Goal: Information Seeking & Learning: Learn about a topic

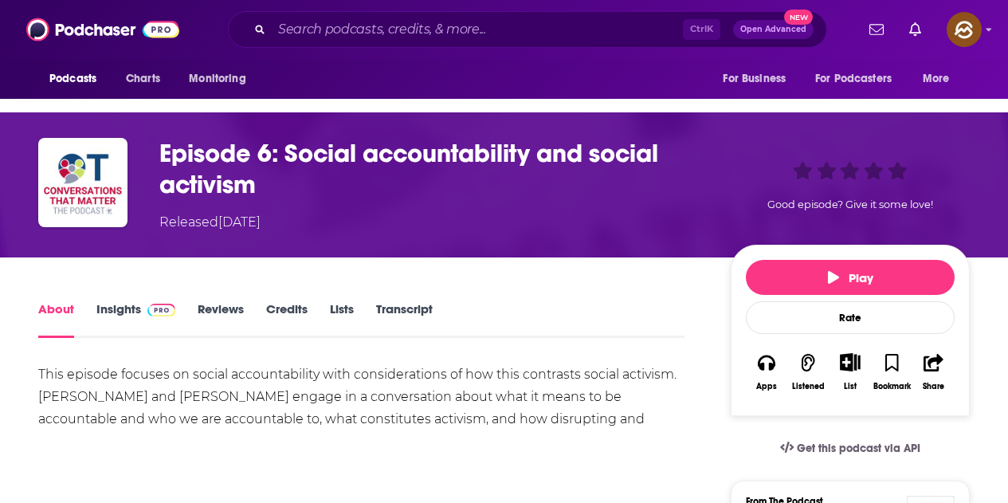
scroll to position [159, 0]
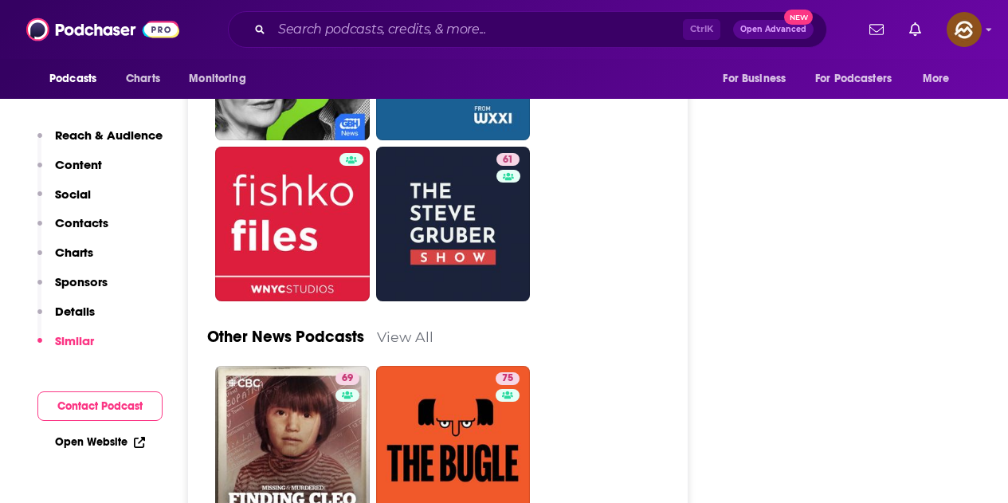
scroll to position [5499, 0]
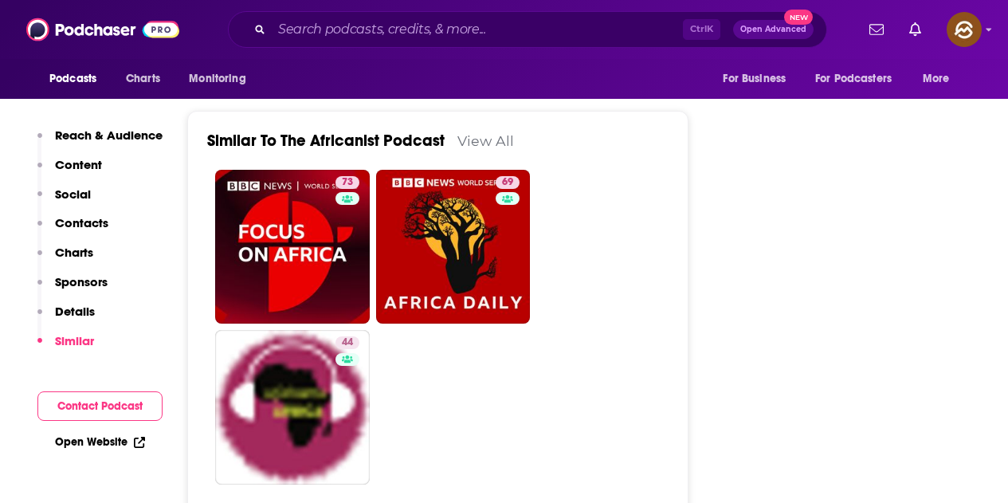
scroll to position [2311, 0]
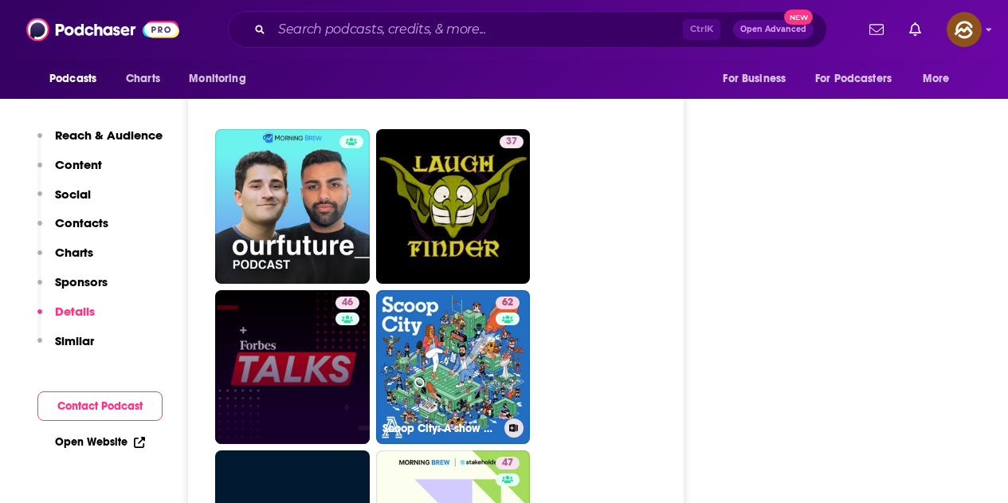
scroll to position [4622, 0]
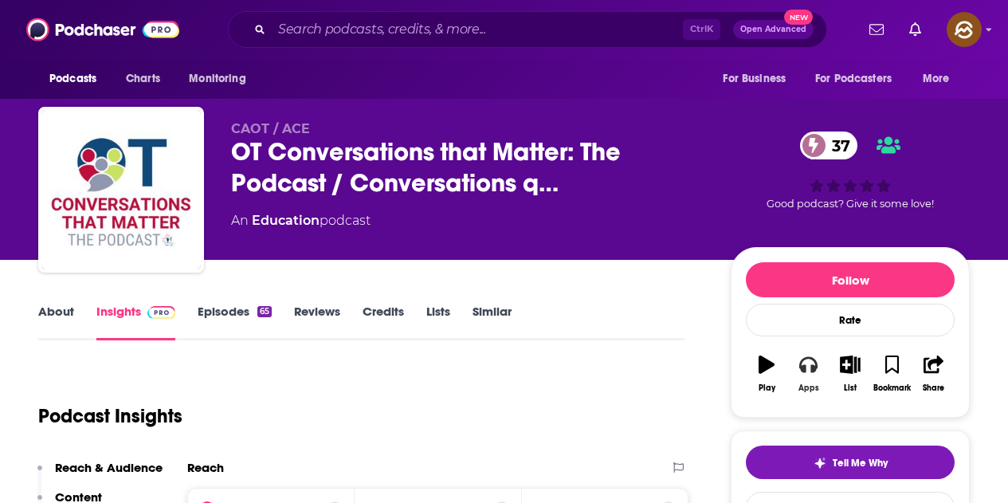
click at [814, 363] on icon "button" at bounding box center [808, 364] width 18 height 18
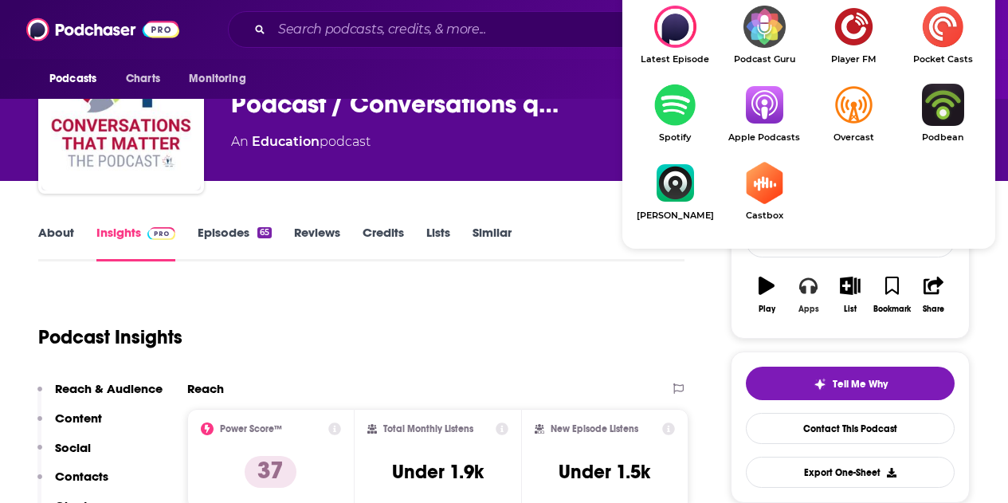
scroll to position [80, 0]
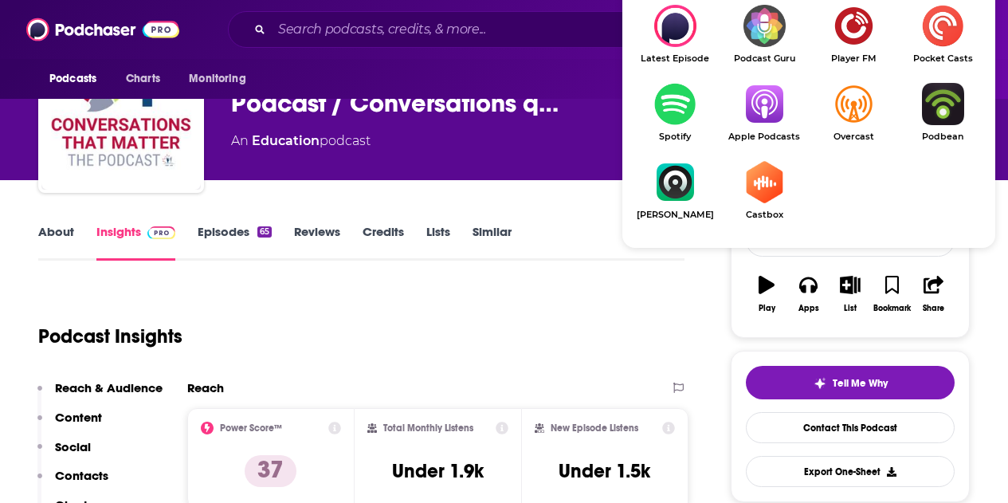
click at [759, 111] on img "Show Listen On dropdown" at bounding box center [764, 104] width 89 height 42
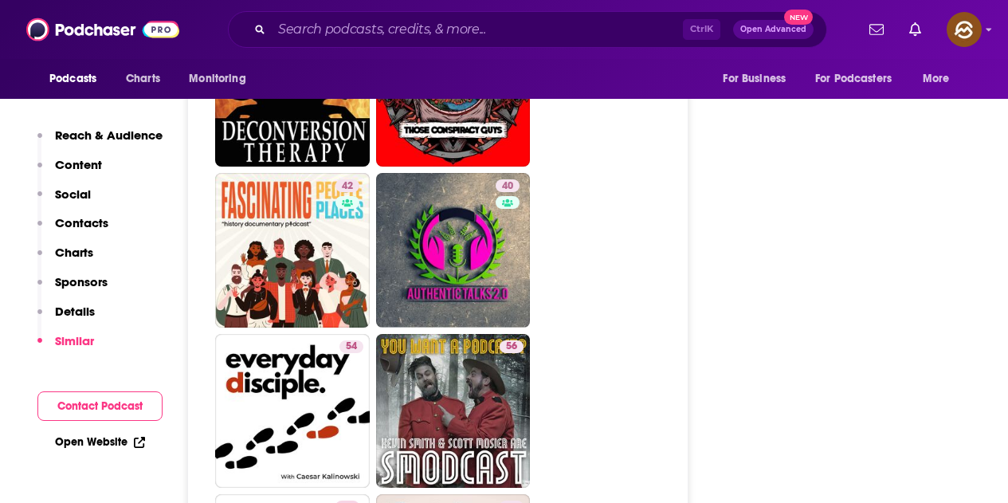
scroll to position [5897, 0]
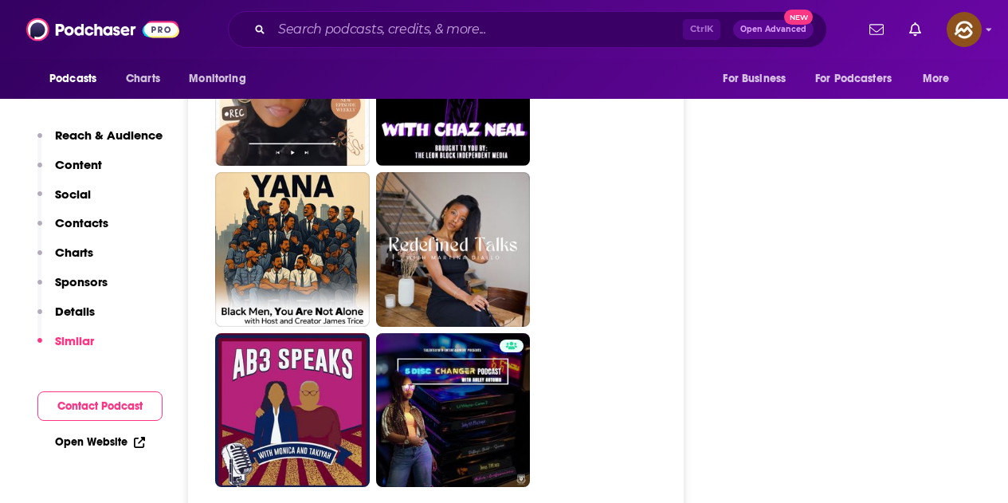
scroll to position [3985, 0]
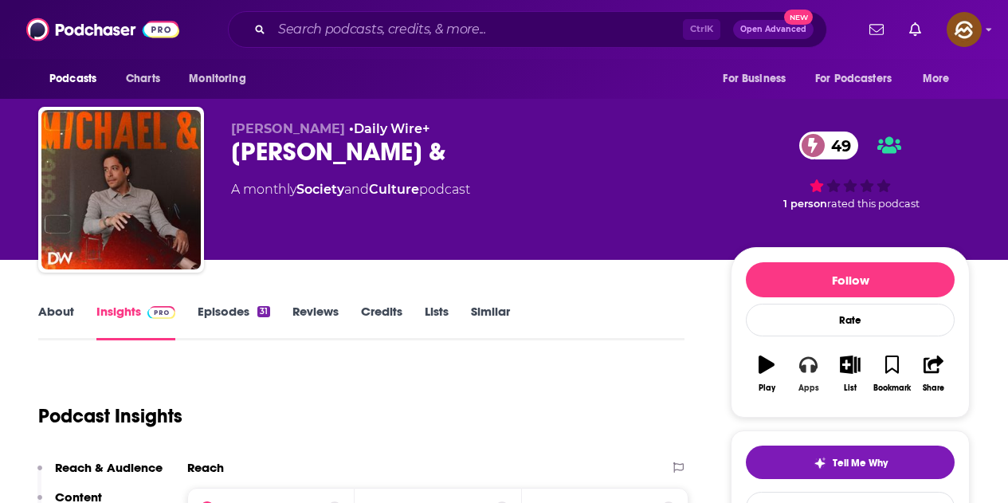
click at [807, 378] on button "Apps" at bounding box center [807, 373] width 41 height 57
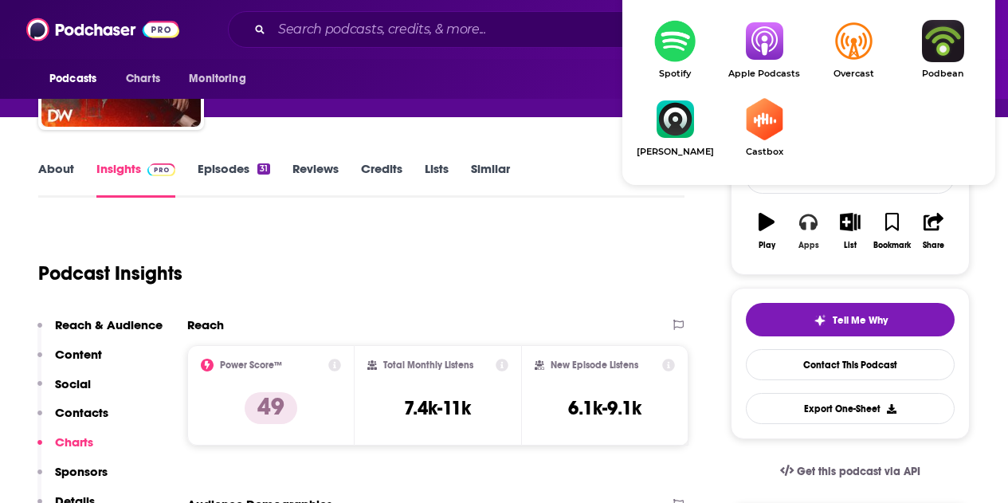
scroll to position [159, 0]
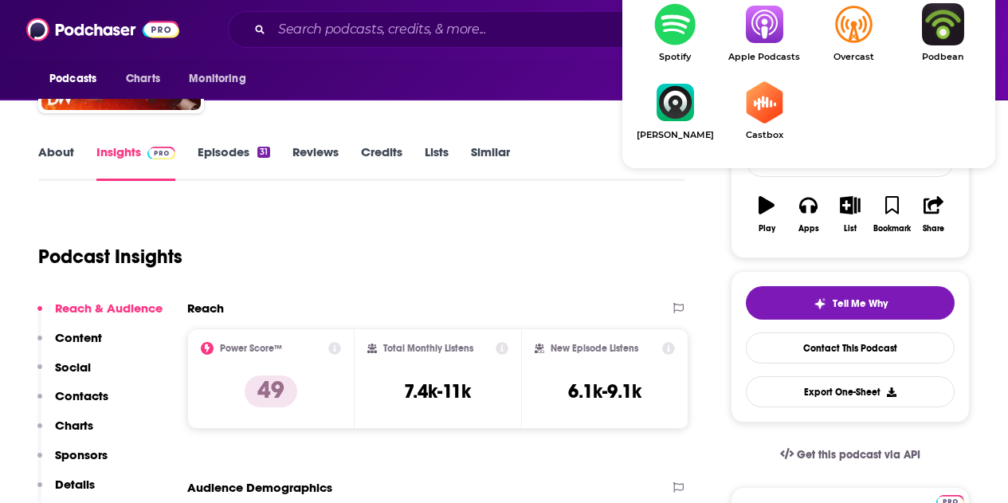
click at [762, 56] on span "Apple Podcasts" at bounding box center [764, 57] width 89 height 10
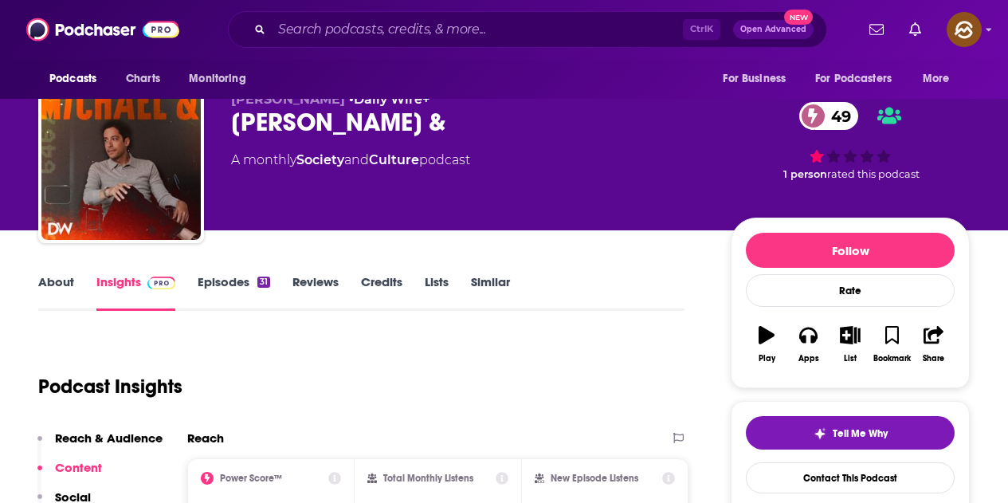
scroll to position [0, 0]
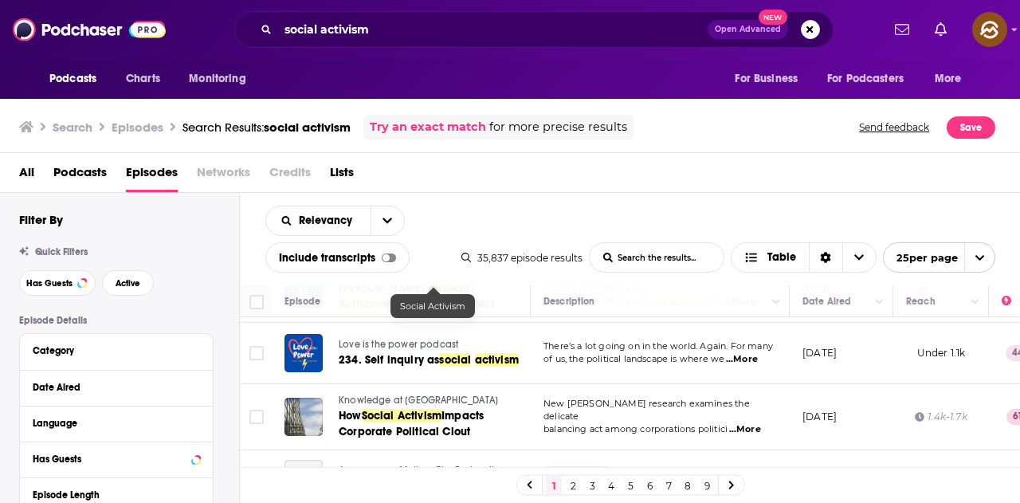
scroll to position [1355, 0]
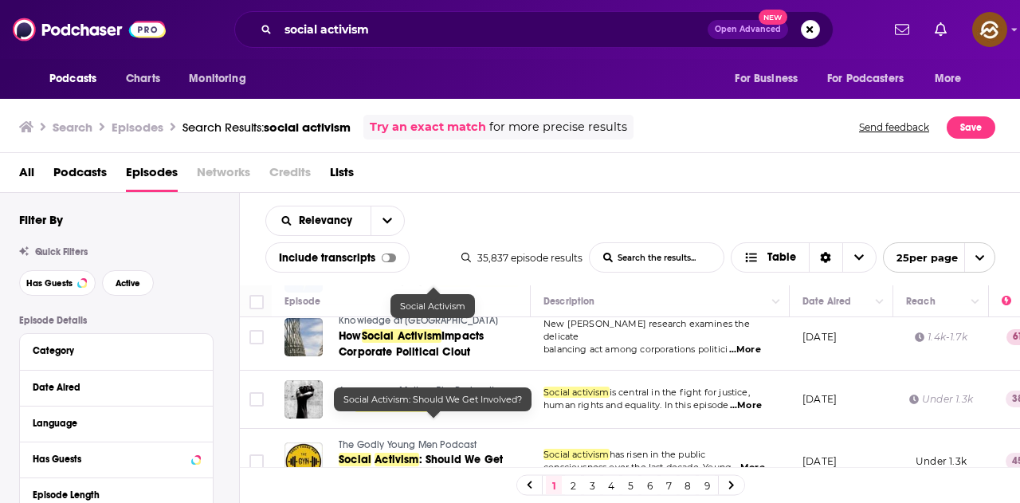
click at [499, 453] on span ": Should We Get Involved?" at bounding box center [421, 467] width 164 height 29
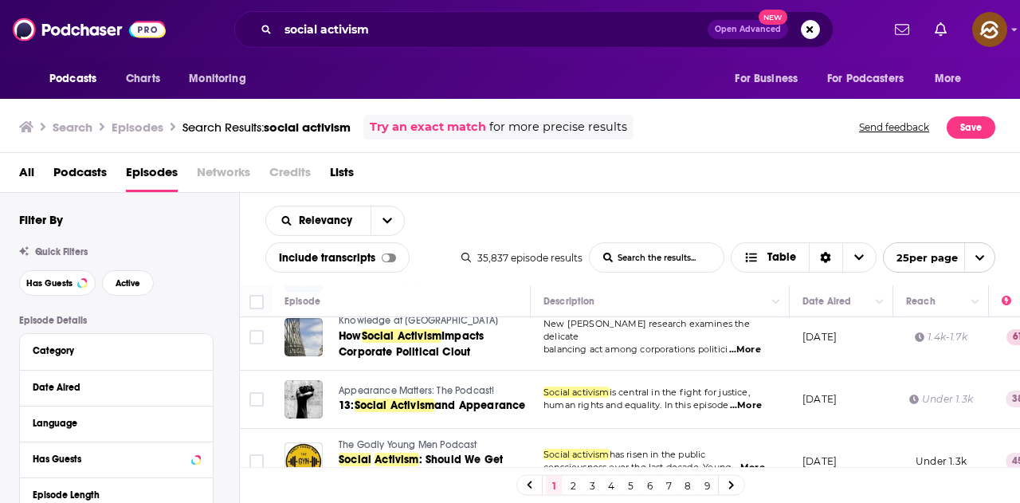
scroll to position [1435, 0]
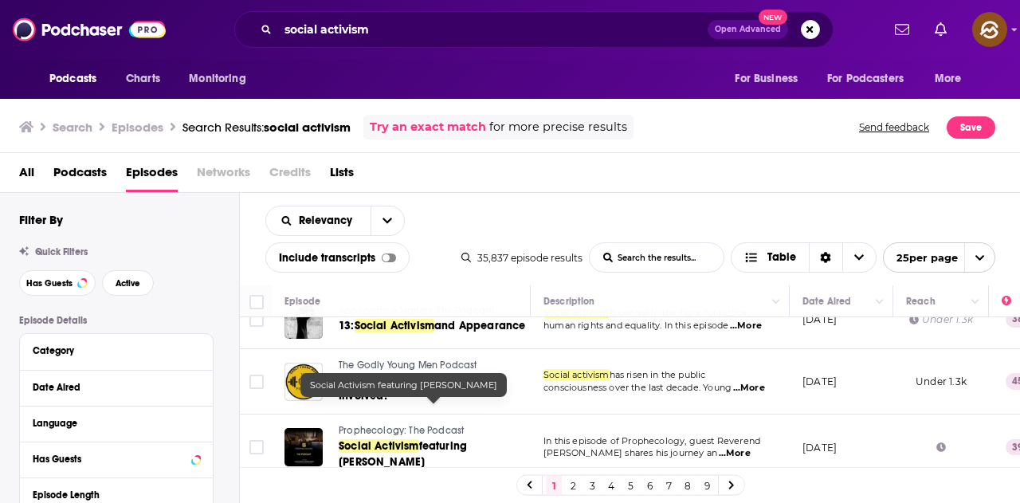
click at [467, 439] on span "featuring Reverend Calvin Taylor Skinner" at bounding box center [403, 453] width 128 height 29
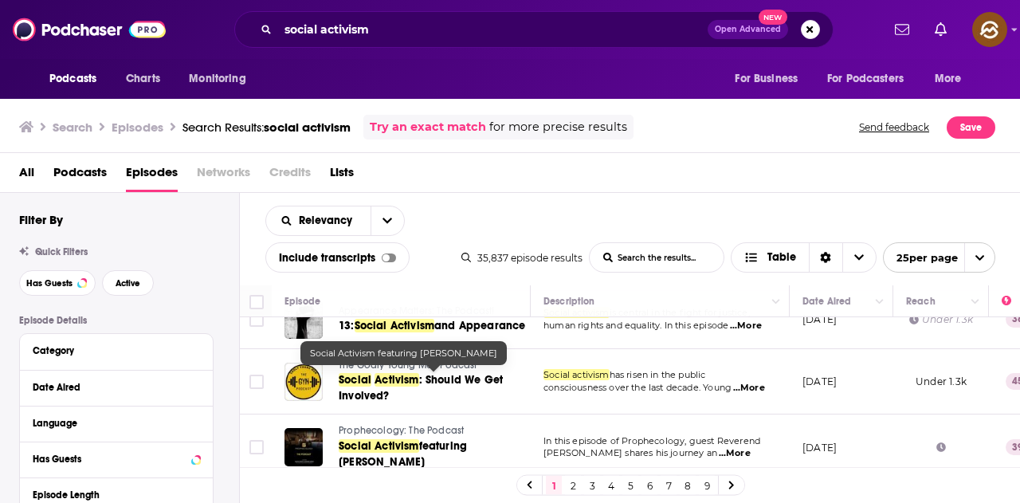
scroll to position [1470, 0]
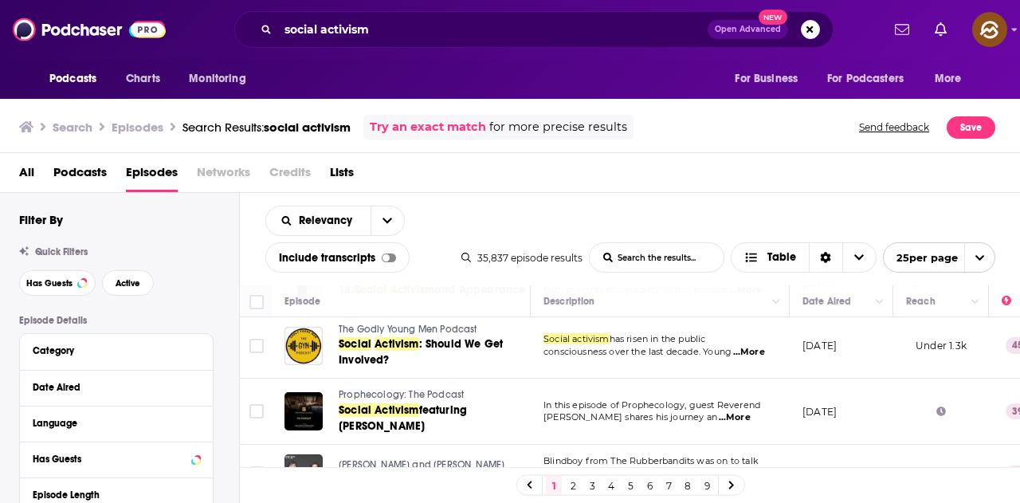
click at [576, 489] on link "2" at bounding box center [573, 485] width 16 height 19
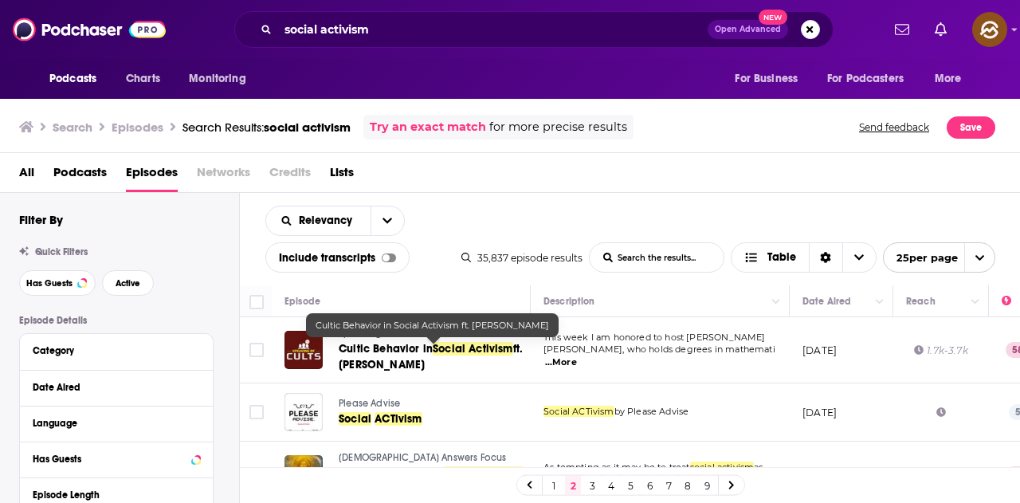
click at [418, 355] on span "Cultic Behavior in" at bounding box center [386, 349] width 94 height 14
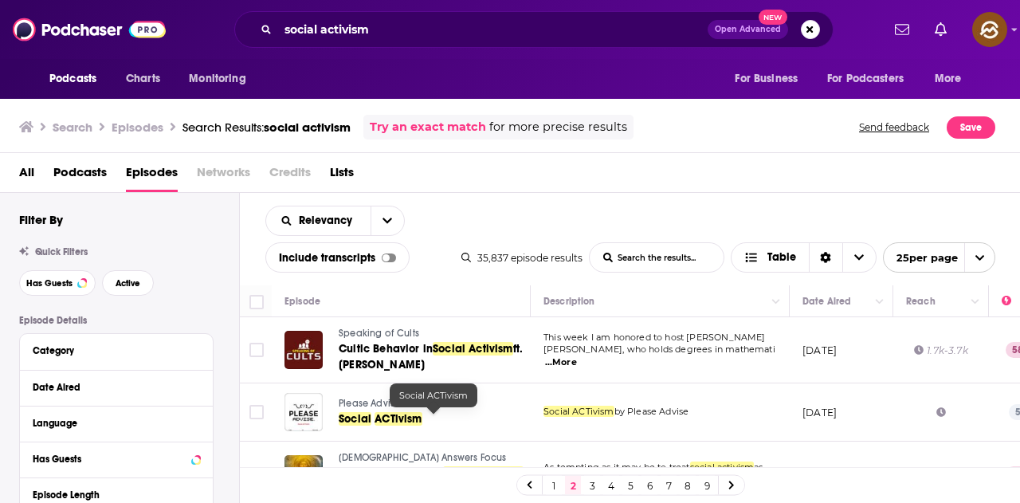
click at [386, 413] on span "ACTivism" at bounding box center [398, 419] width 47 height 14
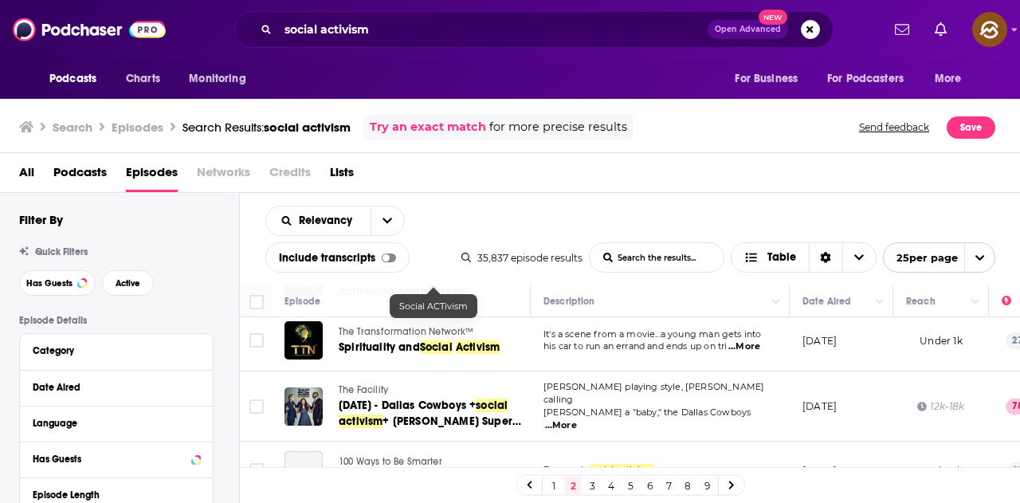
scroll to position [797, 0]
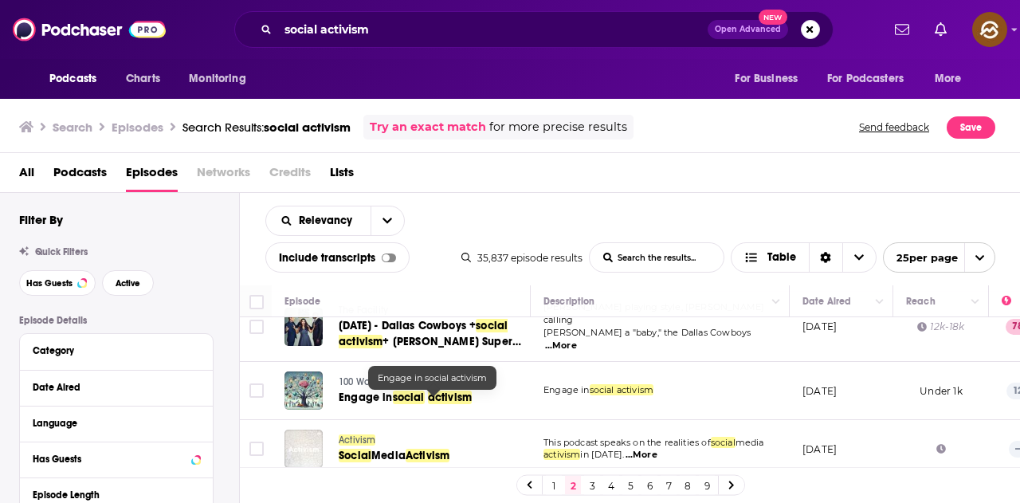
click at [442, 399] on span "activism" at bounding box center [450, 398] width 44 height 14
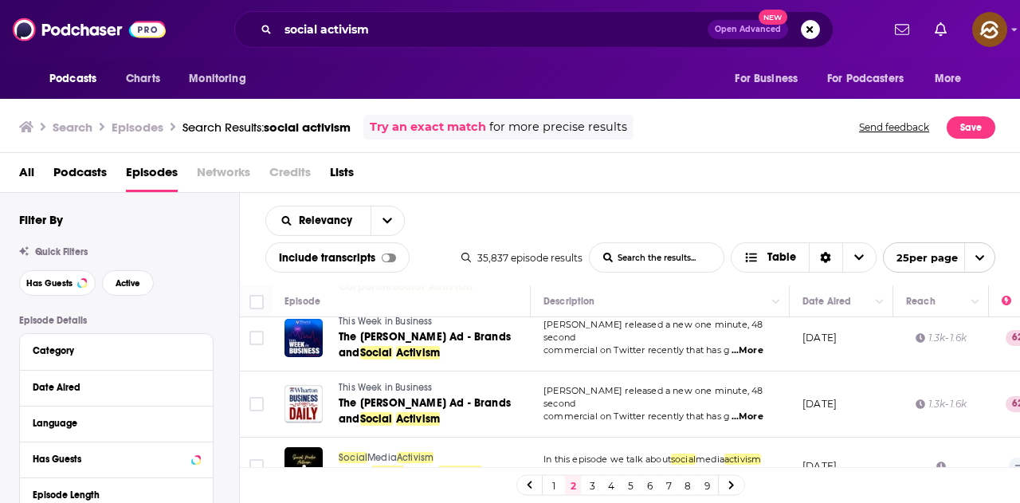
scroll to position [1116, 0]
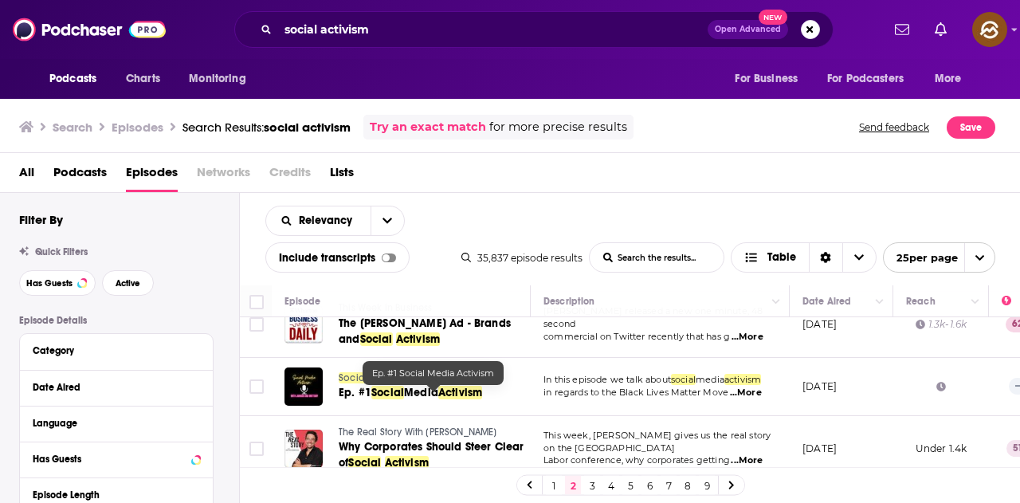
click at [469, 392] on span "Activism" at bounding box center [460, 393] width 44 height 14
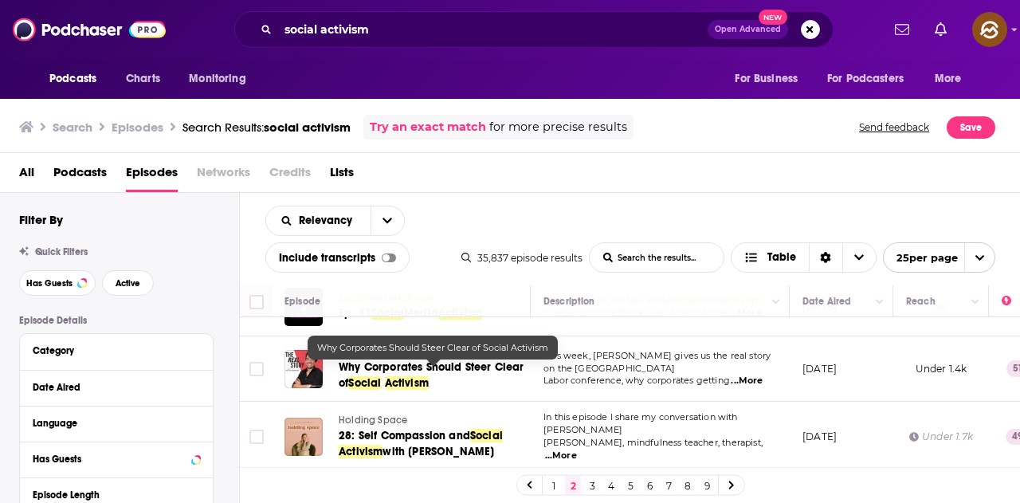
click at [418, 376] on span "Why Corporates Should Steer Clear of" at bounding box center [432, 374] width 186 height 29
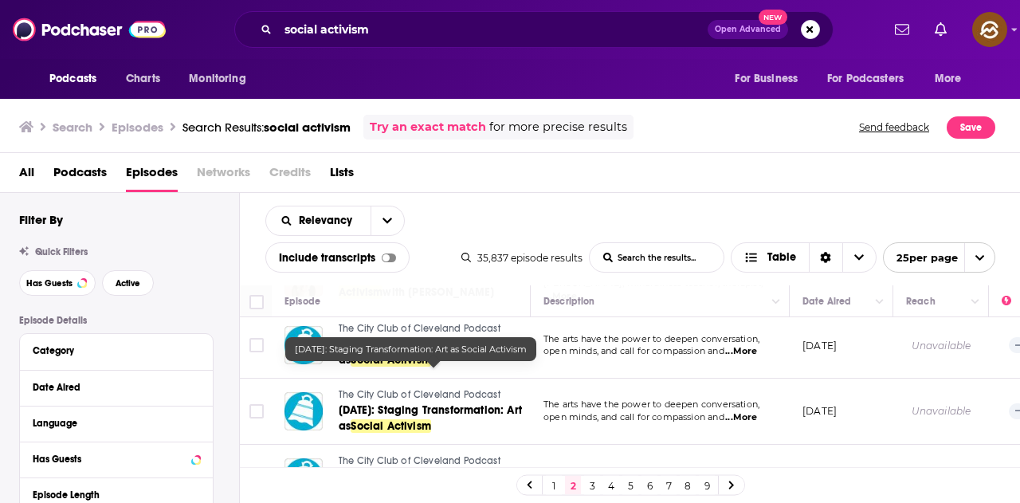
scroll to position [1458, 0]
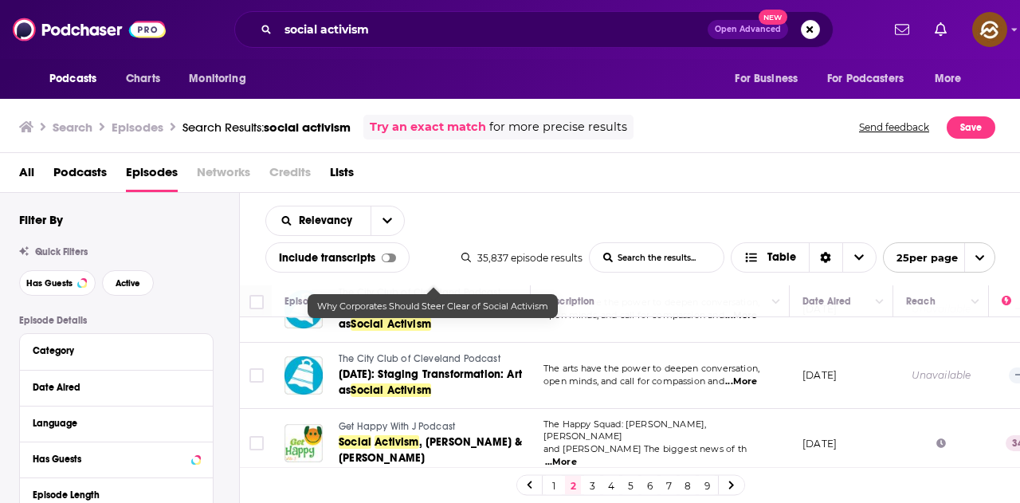
drag, startPoint x: 594, startPoint y: 487, endPoint x: 454, endPoint y: 26, distance: 481.3
click at [594, 487] on link "3" at bounding box center [592, 485] width 16 height 19
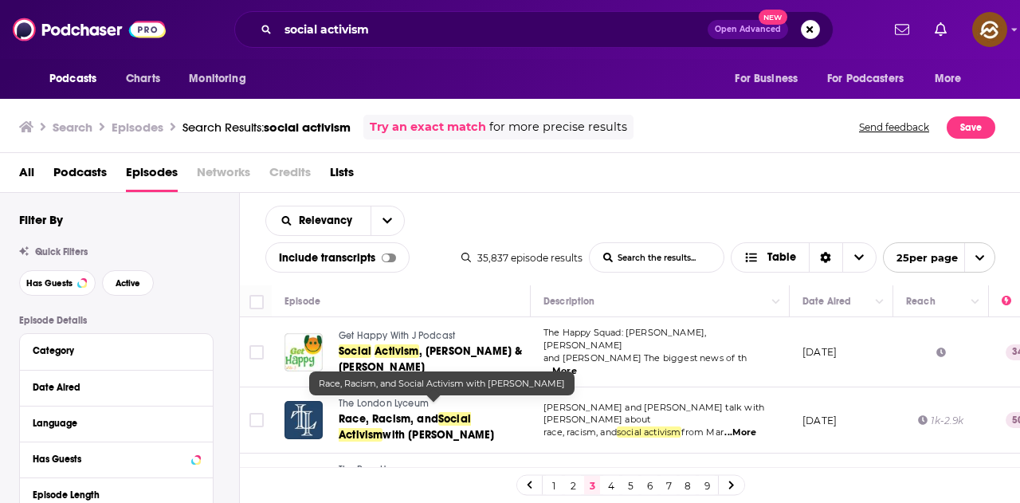
click at [471, 412] on span "Social Activism" at bounding box center [405, 426] width 132 height 29
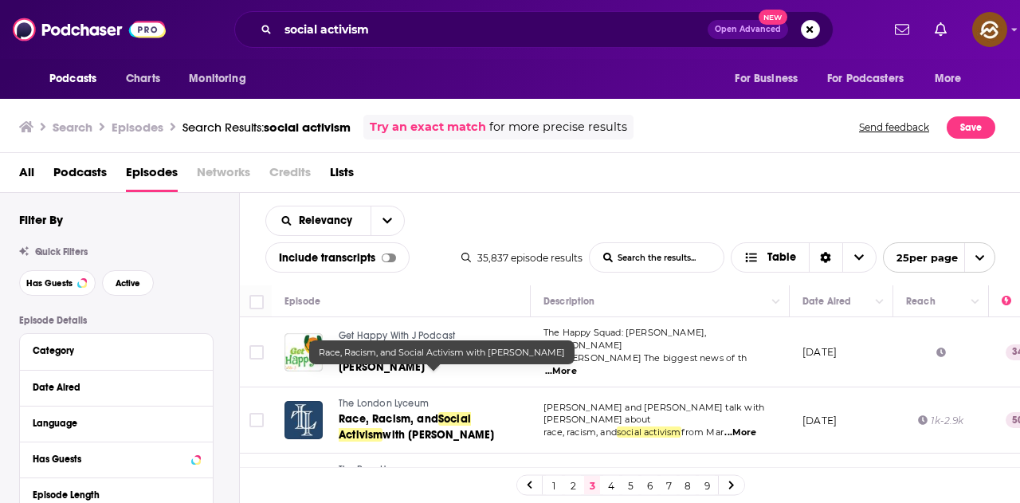
scroll to position [80, 0]
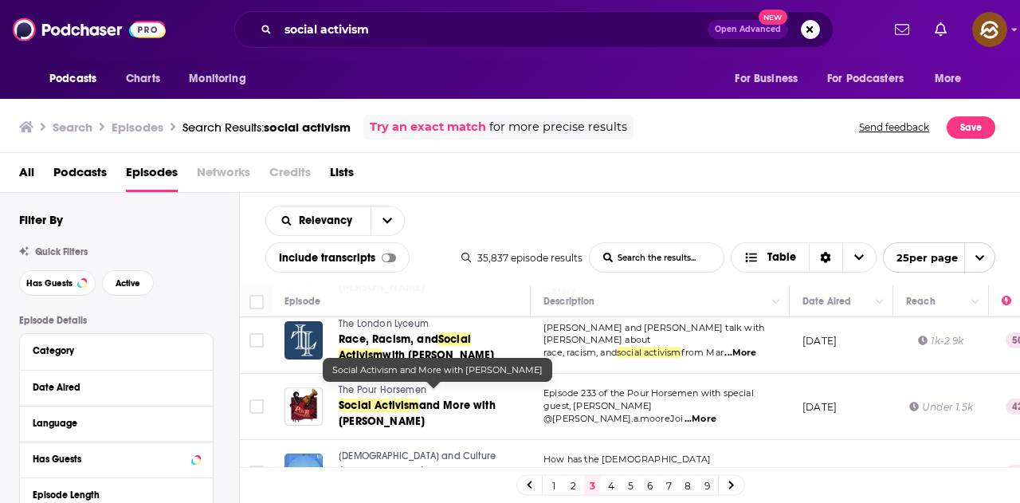
click at [455, 384] on link "The Pour Horsemen" at bounding box center [434, 390] width 190 height 14
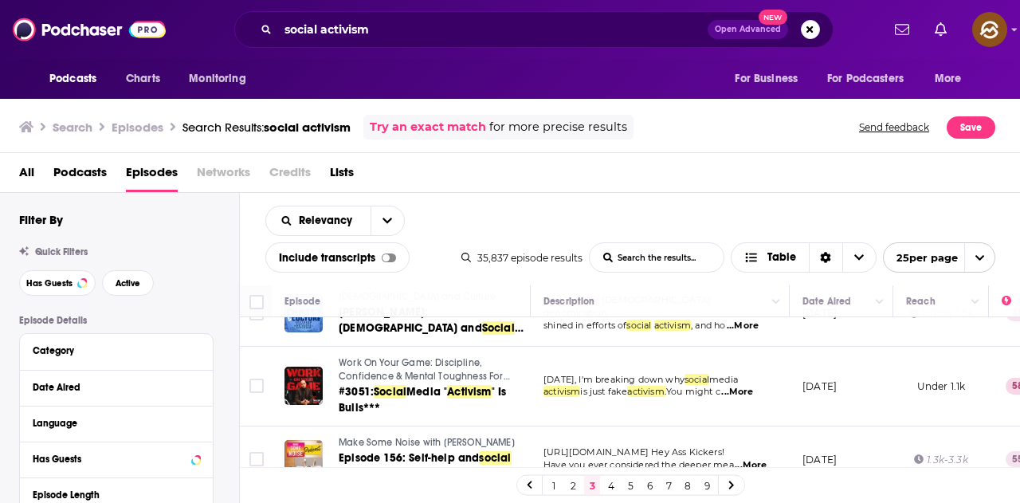
scroll to position [319, 0]
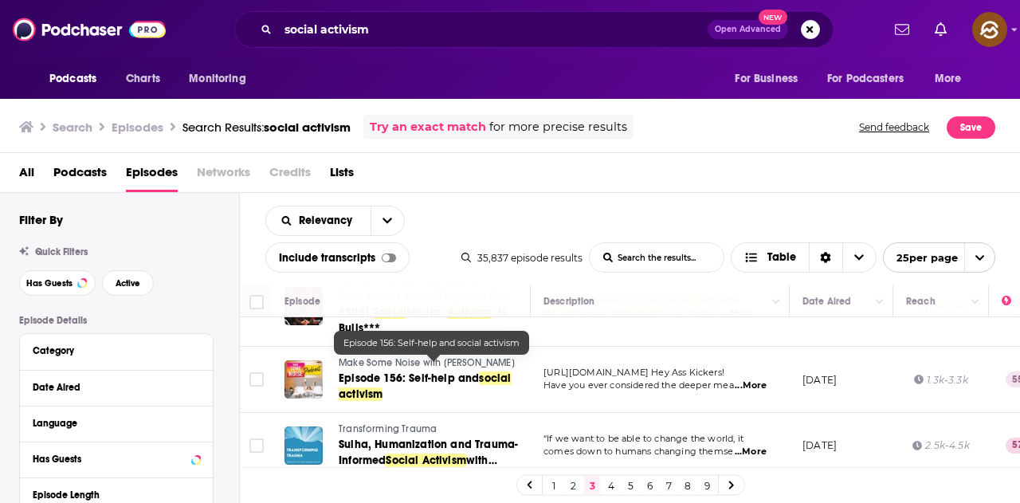
click at [489, 371] on span "social activism" at bounding box center [425, 385] width 173 height 29
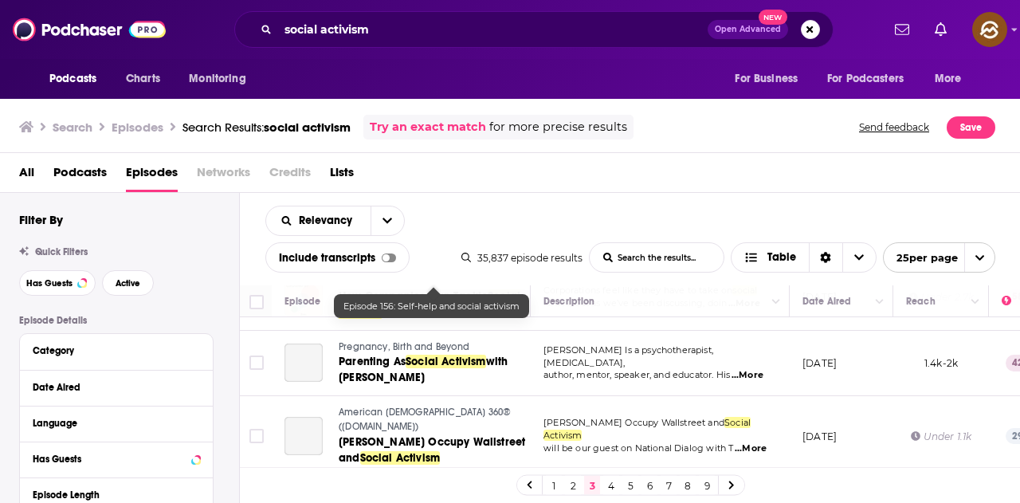
scroll to position [1435, 0]
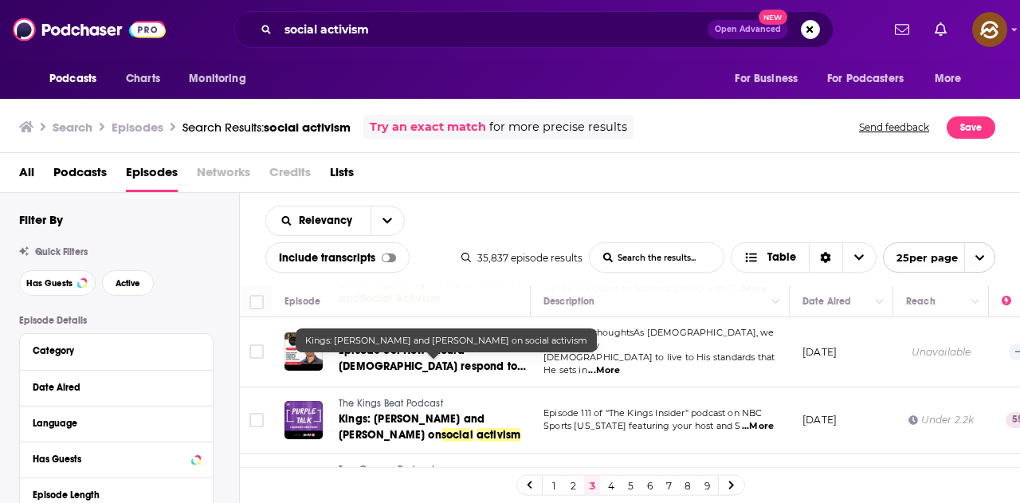
click at [477, 428] on span "activism" at bounding box center [499, 435] width 44 height 14
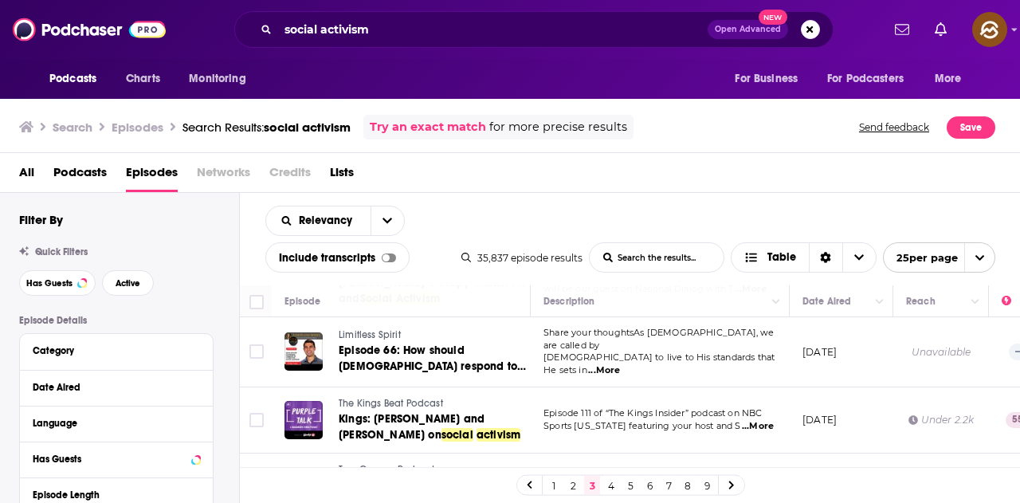
scroll to position [1513, 0]
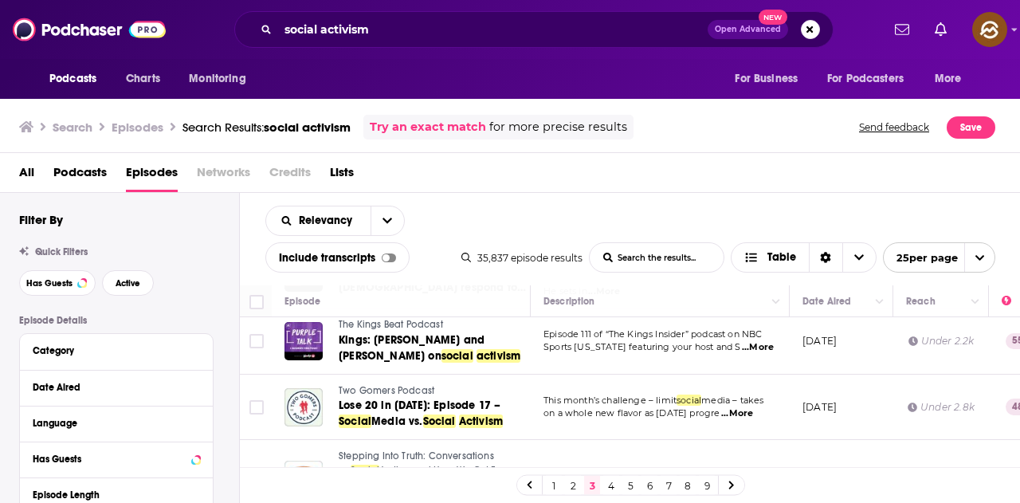
click at [607, 488] on link "4" at bounding box center [611, 485] width 16 height 19
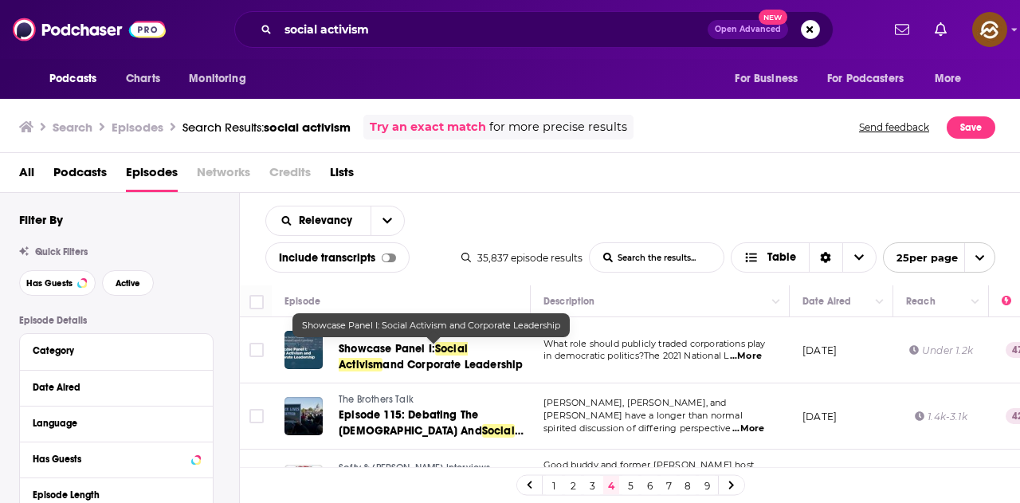
click at [438, 363] on span "and Corporate Leadership" at bounding box center [453, 365] width 140 height 14
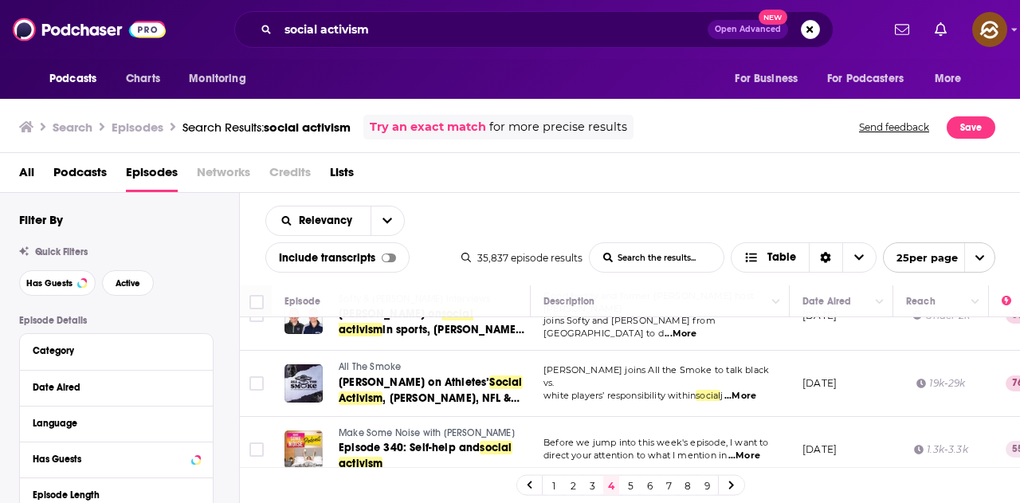
scroll to position [319, 0]
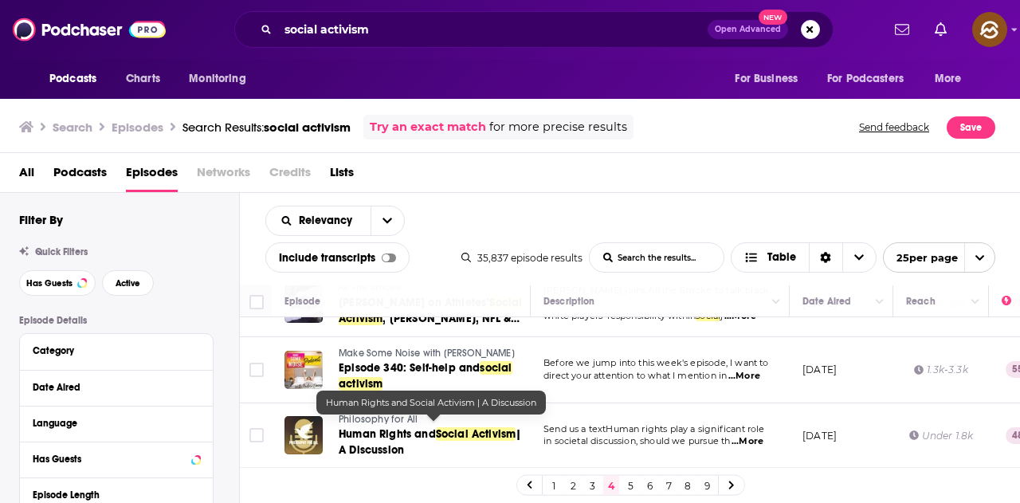
click at [469, 427] on span "Social Activism" at bounding box center [476, 434] width 80 height 14
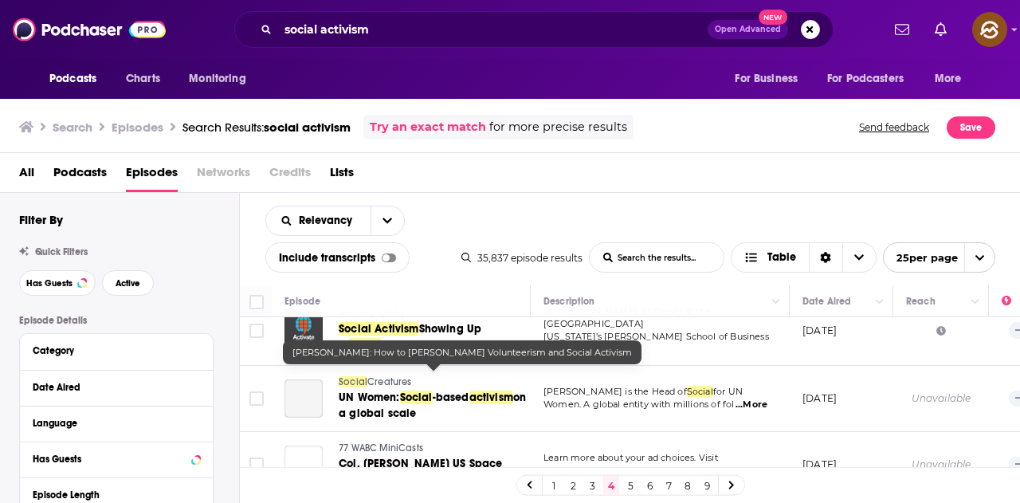
scroll to position [478, 0]
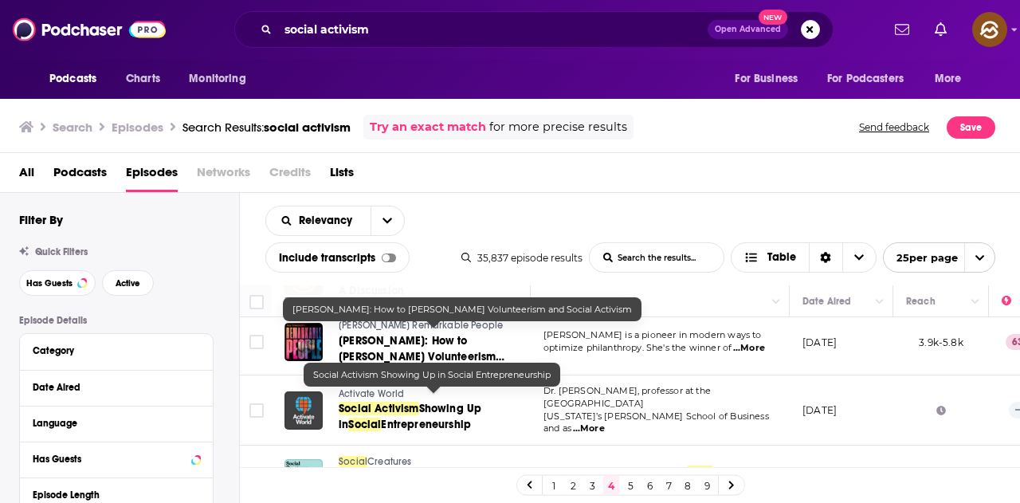
click at [418, 402] on span "Social Activism" at bounding box center [379, 409] width 80 height 14
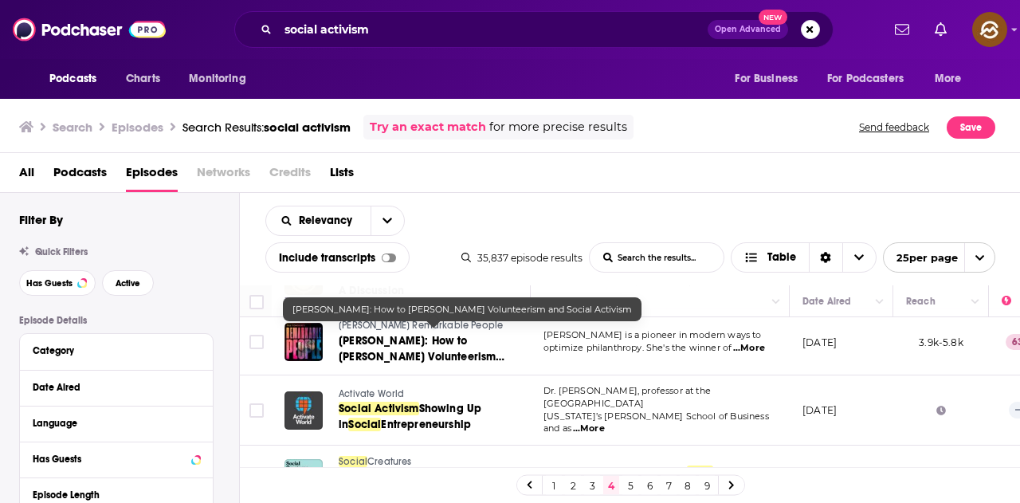
click at [410, 334] on span "Pamela Hawley: How to Foster Volunteerism and" at bounding box center [422, 356] width 166 height 45
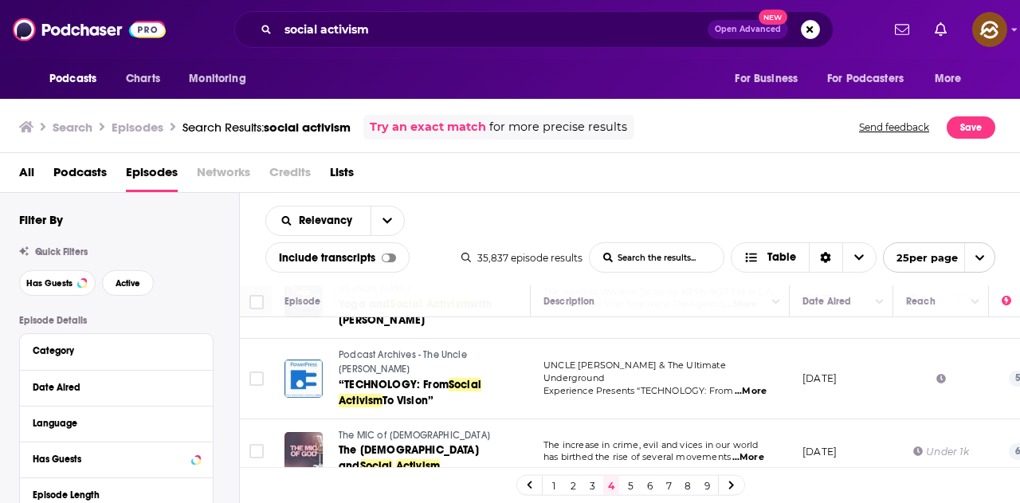
scroll to position [877, 0]
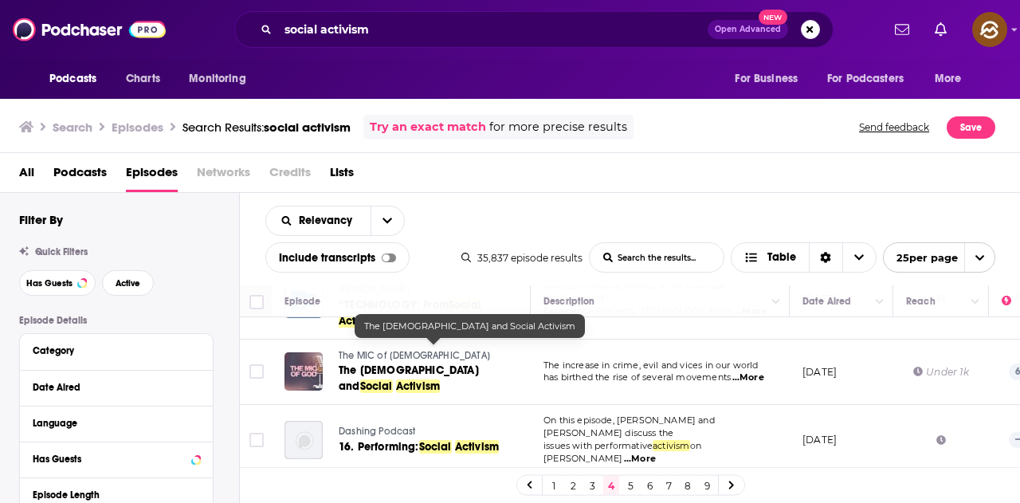
click at [440, 379] on span "Activism" at bounding box center [418, 386] width 44 height 14
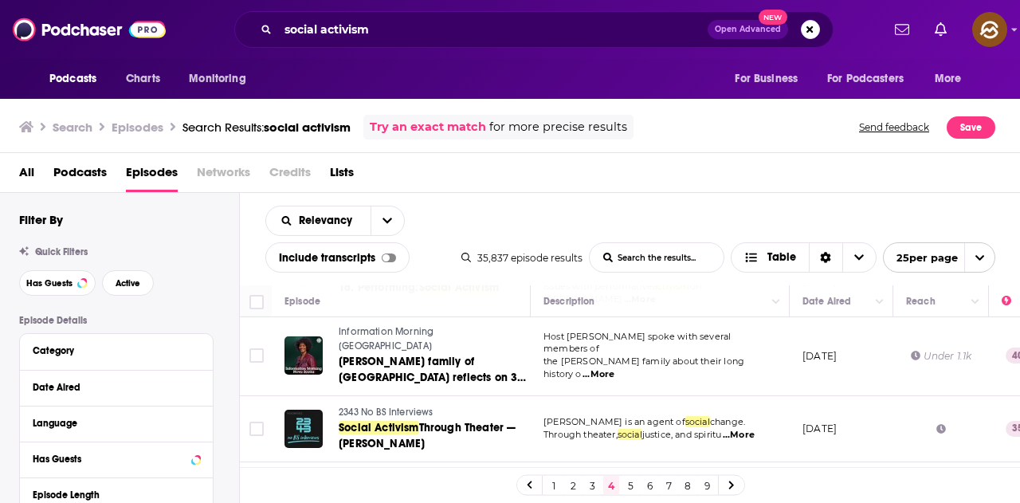
scroll to position [956, 0]
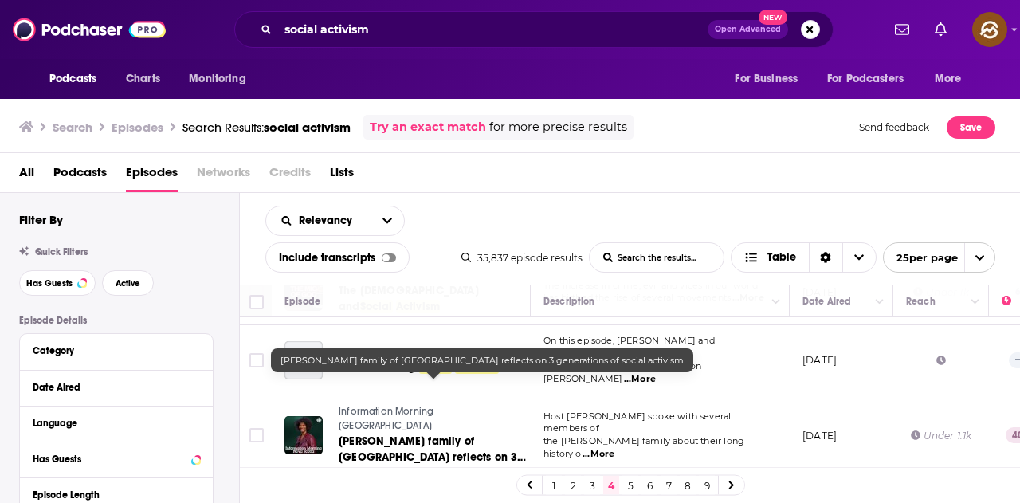
click at [480, 466] on span "activism" at bounding box center [472, 473] width 44 height 14
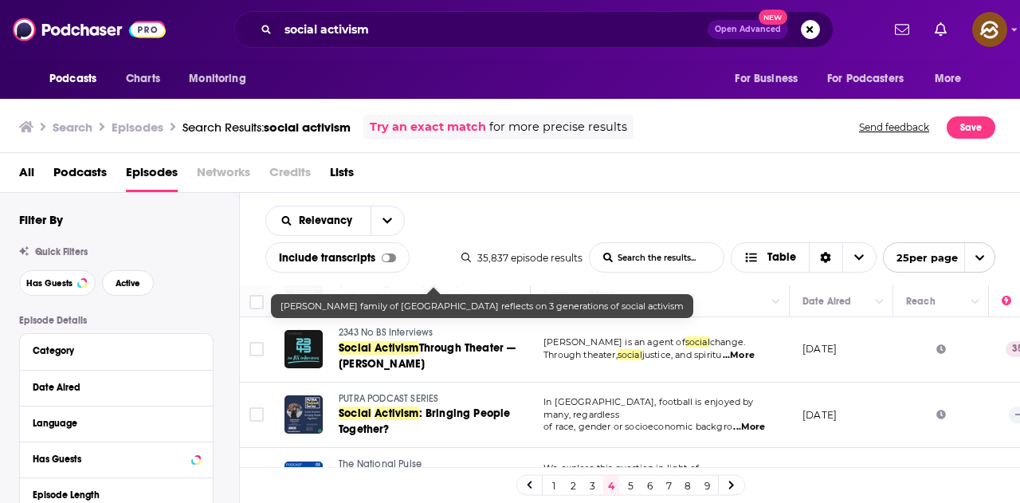
scroll to position [1195, 0]
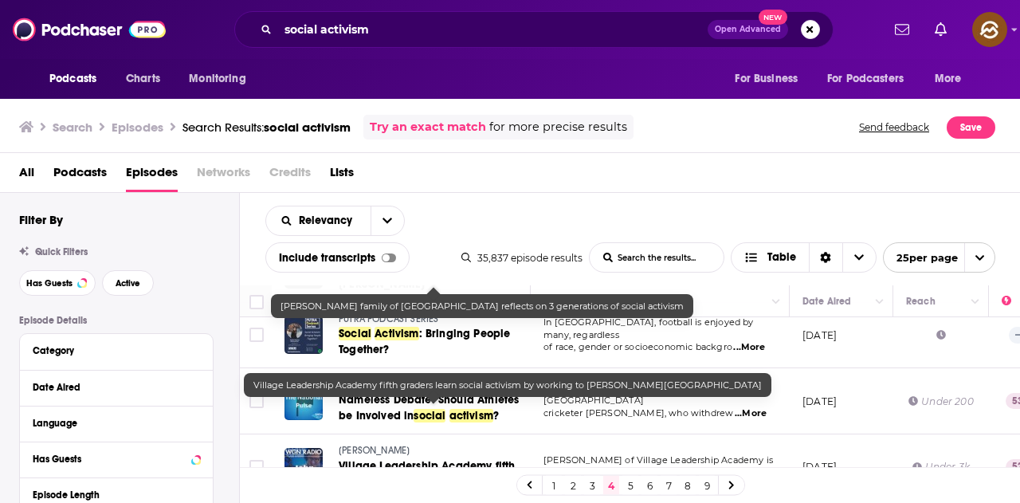
click at [495, 459] on span "Village Leadership Academy fifth graders learn" at bounding box center [427, 473] width 176 height 29
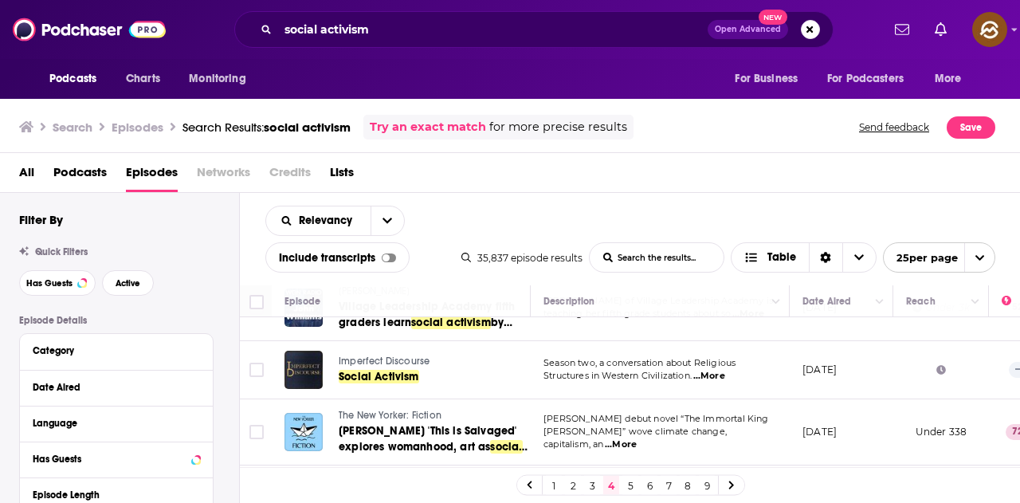
scroll to position [1275, 0]
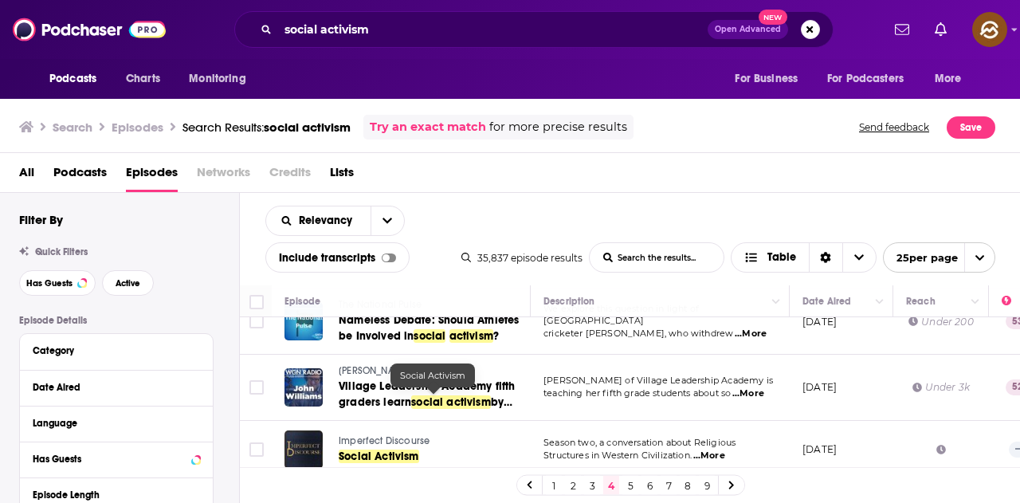
click at [410, 449] on span "Social Activism" at bounding box center [379, 456] width 80 height 14
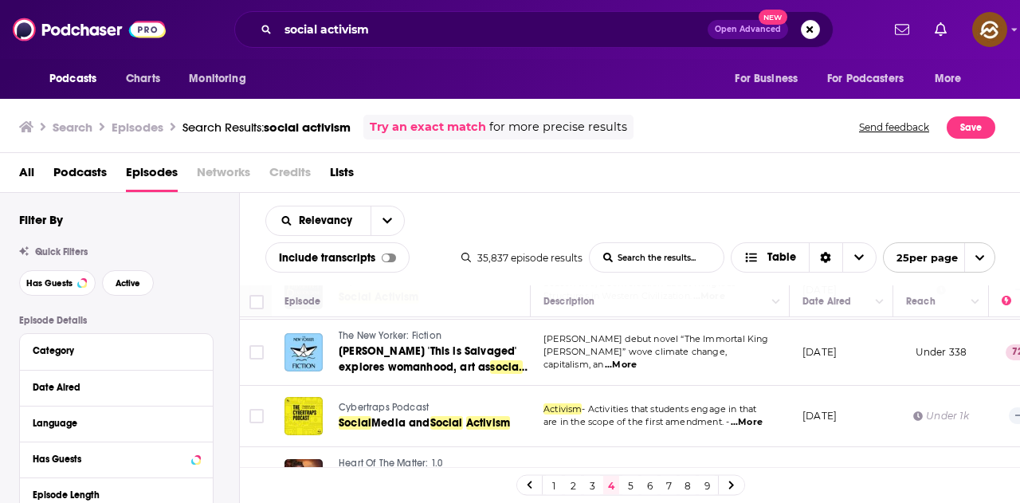
scroll to position [1481, 0]
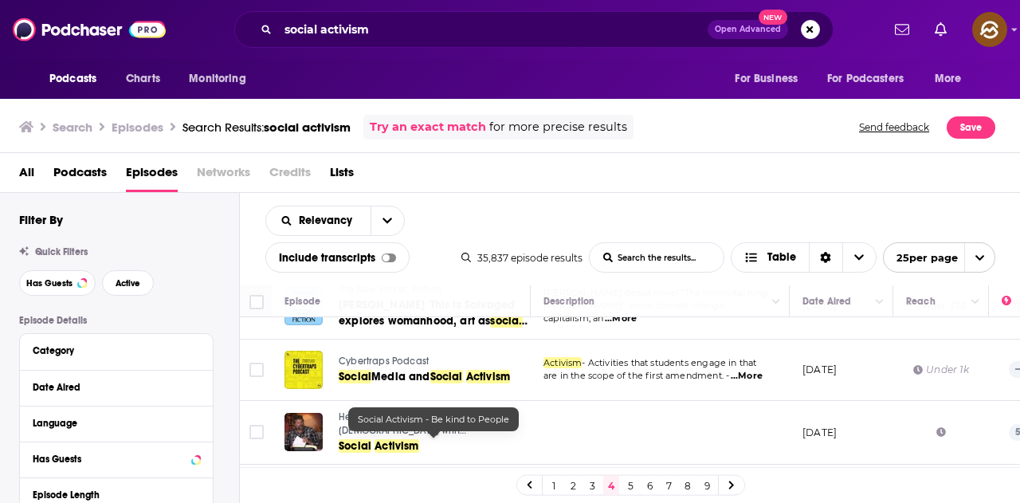
click at [493, 493] on span "- Be kind to People" at bounding box center [468, 500] width 99 height 14
drag, startPoint x: 636, startPoint y: 482, endPoint x: 623, endPoint y: 271, distance: 211.6
click at [636, 482] on link "5" at bounding box center [630, 485] width 16 height 19
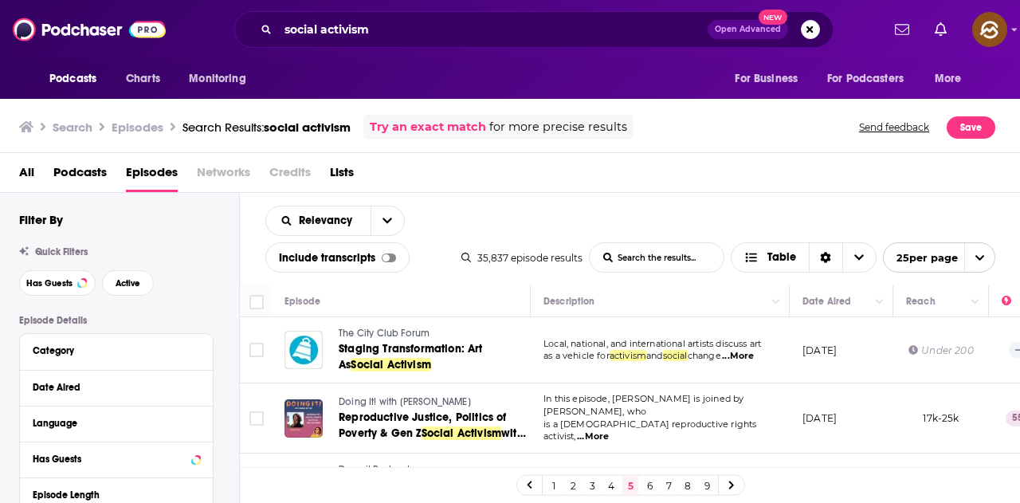
scroll to position [80, 0]
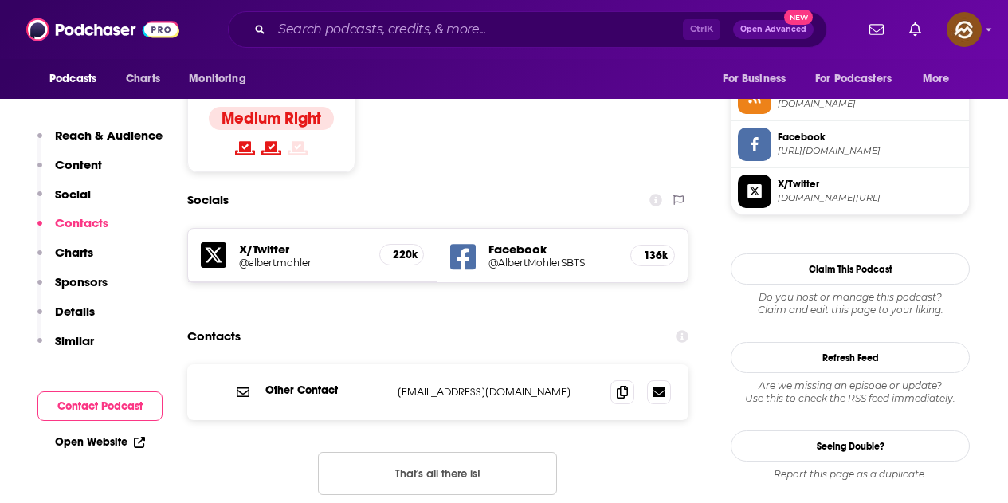
scroll to position [1594, 0]
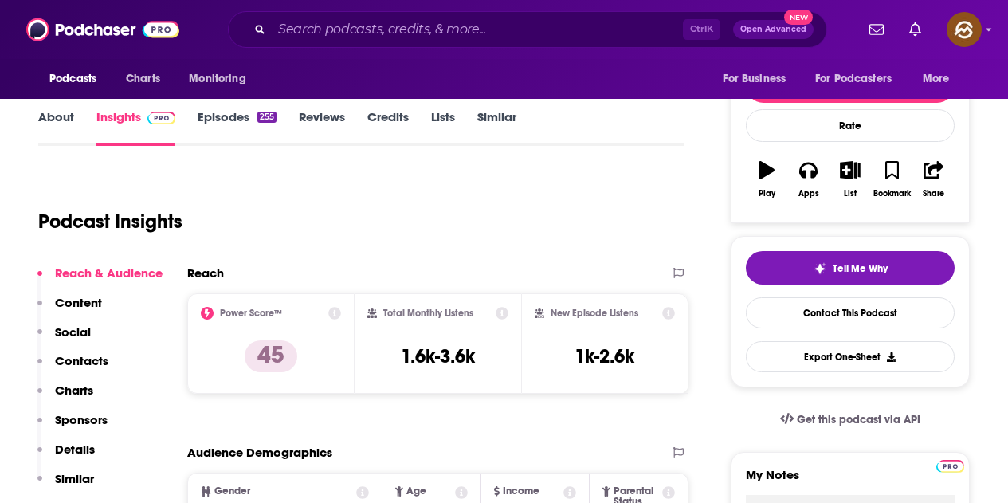
scroll to position [159, 0]
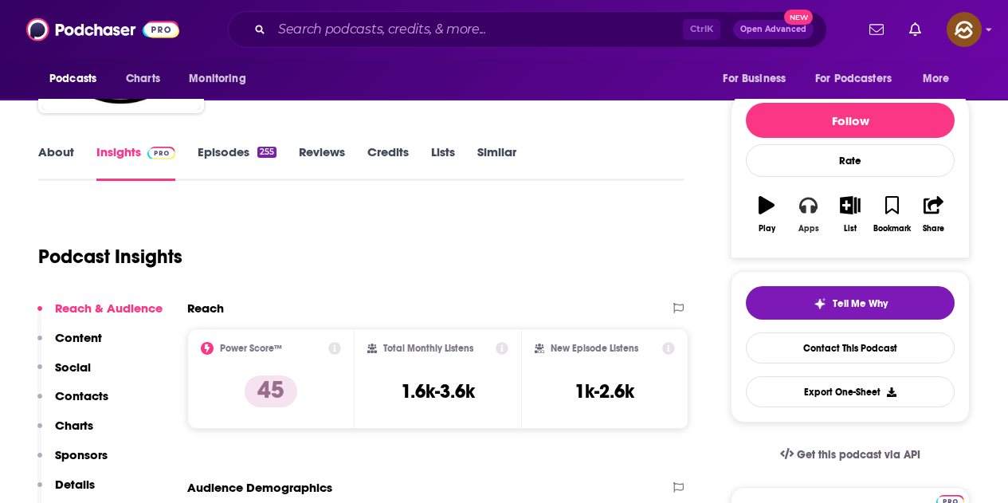
click at [811, 212] on icon "button" at bounding box center [808, 206] width 18 height 16
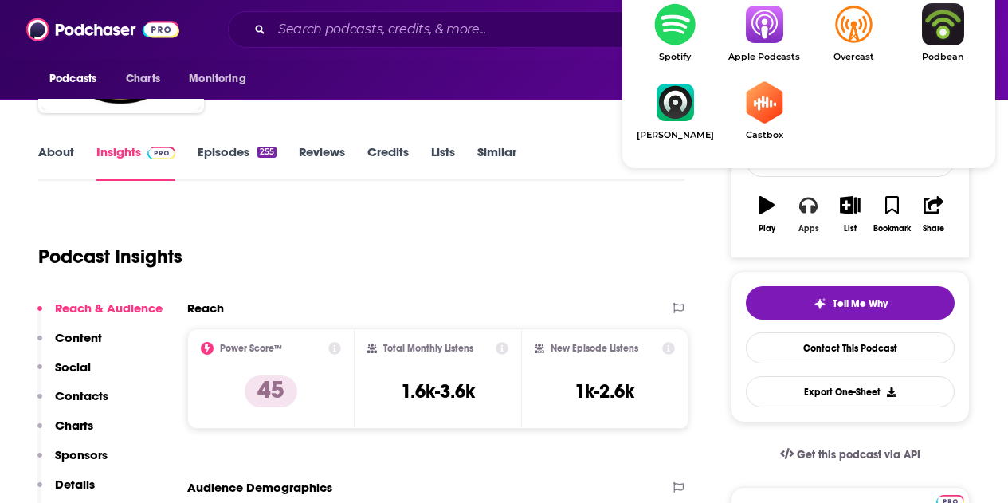
scroll to position [239, 0]
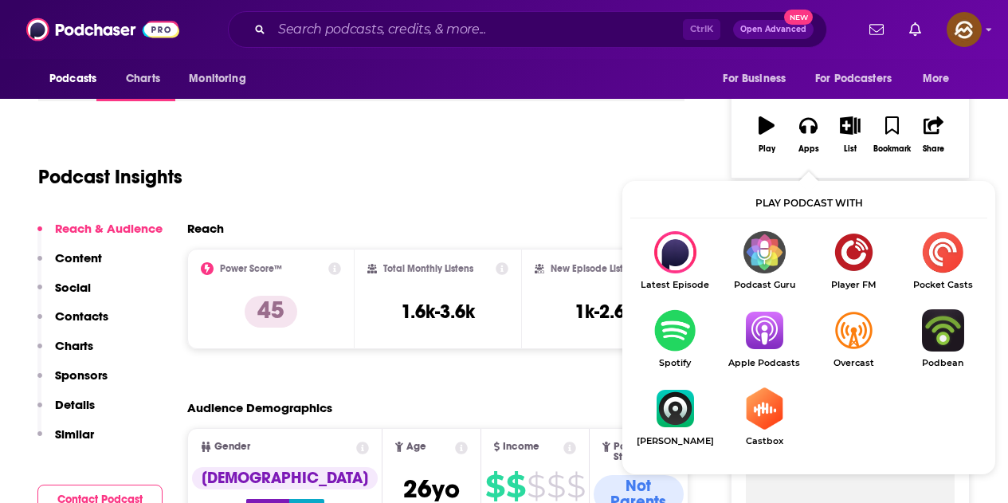
click at [774, 328] on img "Show Listen On dropdown" at bounding box center [764, 330] width 89 height 42
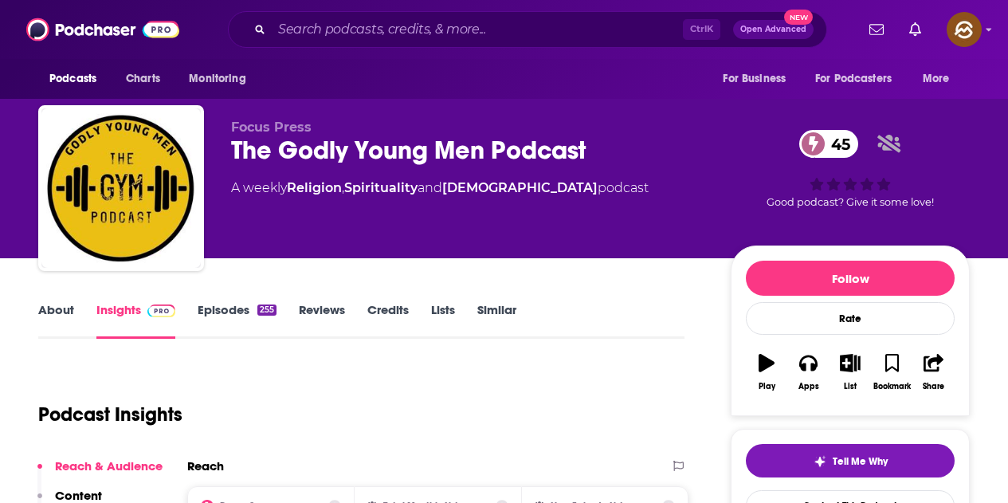
scroll to position [0, 0]
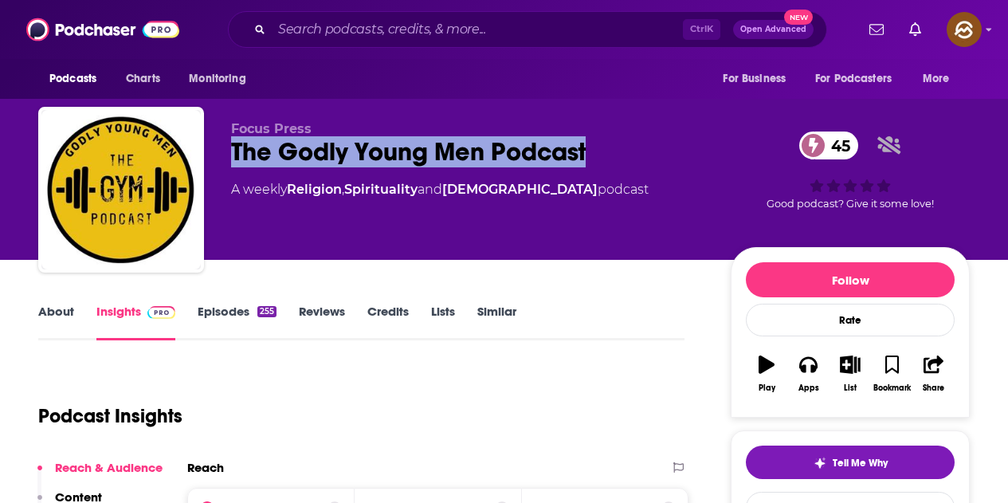
drag, startPoint x: 234, startPoint y: 151, endPoint x: 582, endPoint y: 155, distance: 348.3
click at [586, 154] on div "The Godly Young Men Podcast 45" at bounding box center [468, 151] width 474 height 31
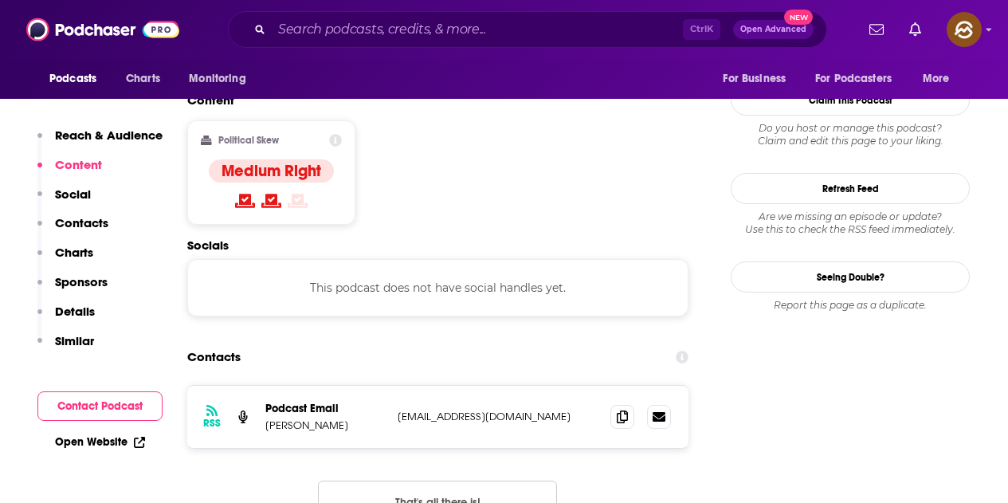
scroll to position [1275, 0]
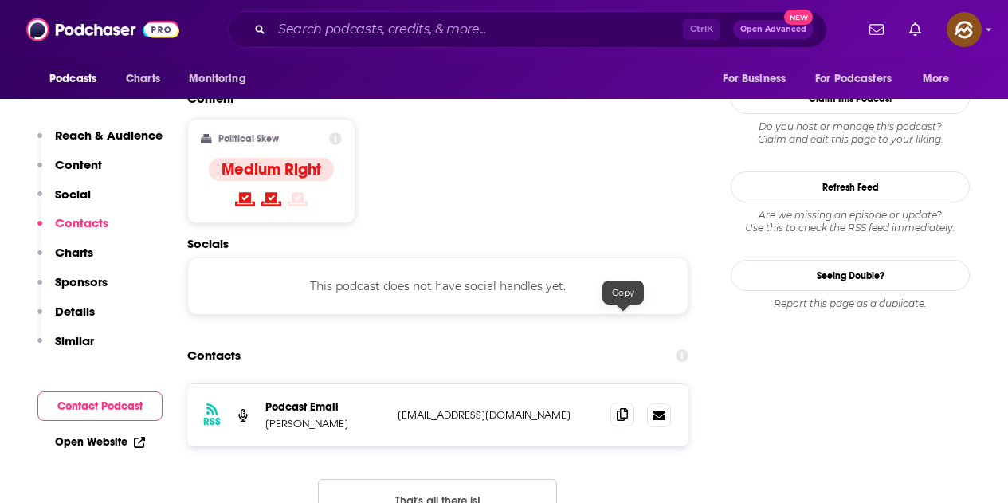
click at [624, 408] on icon at bounding box center [622, 414] width 11 height 13
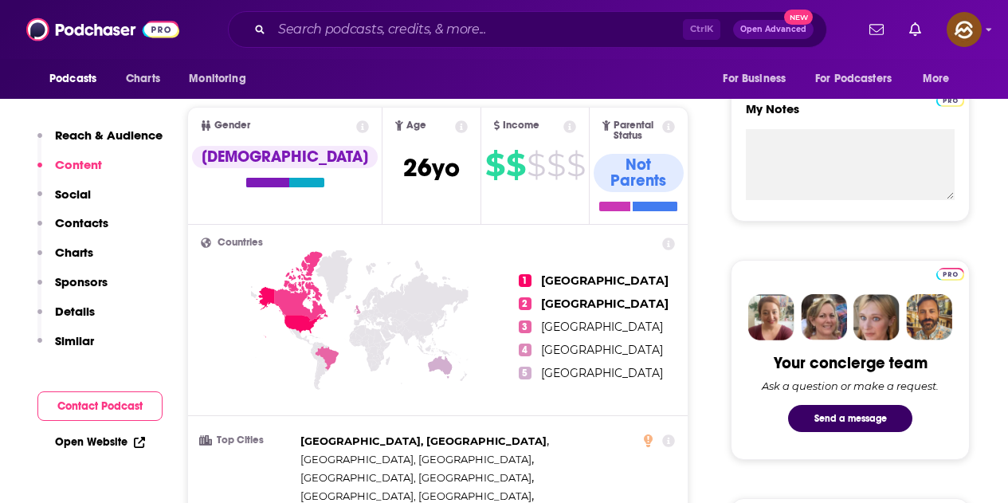
scroll to position [478, 0]
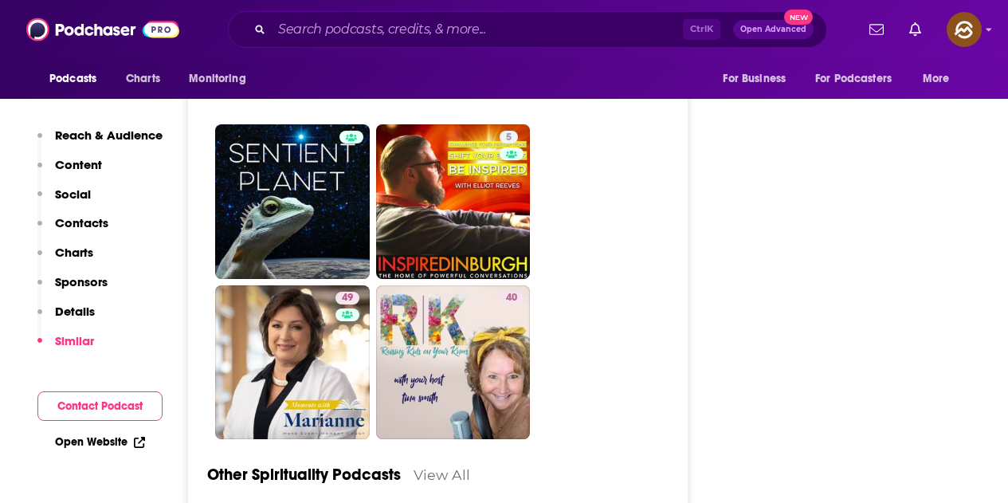
scroll to position [5658, 0]
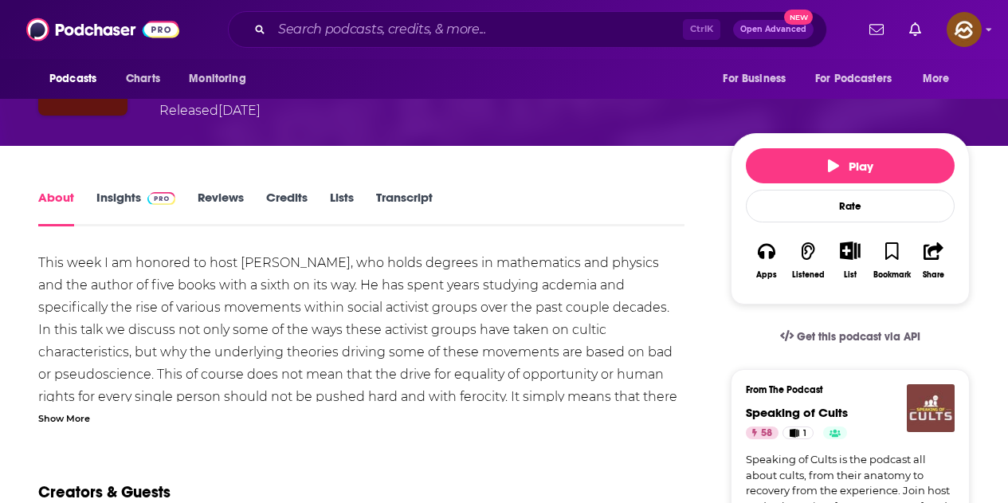
scroll to position [239, 0]
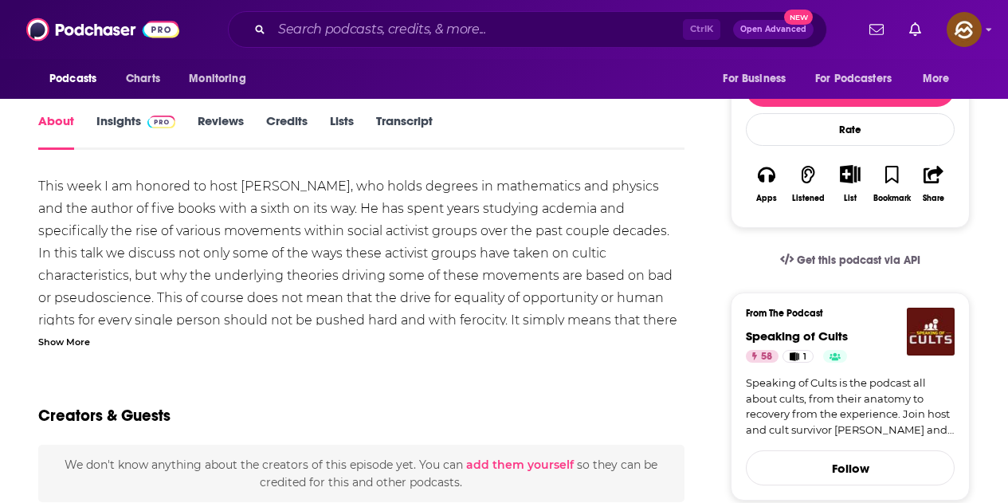
click at [83, 339] on div "Show More" at bounding box center [64, 340] width 52 height 15
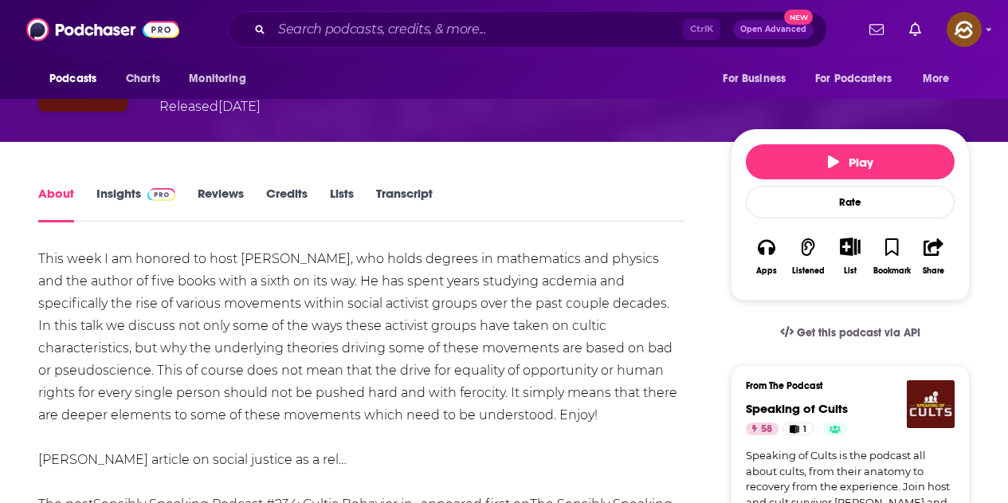
scroll to position [80, 0]
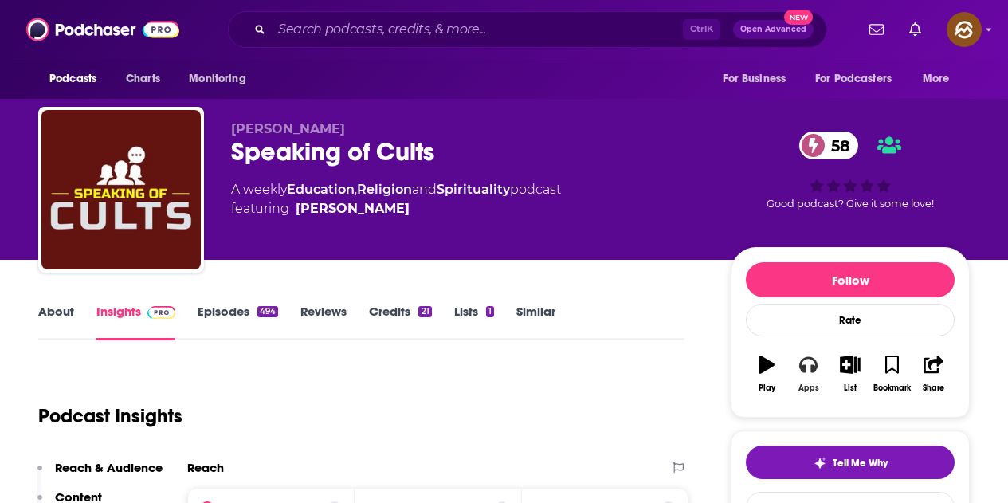
click at [814, 367] on icon "button" at bounding box center [808, 365] width 18 height 16
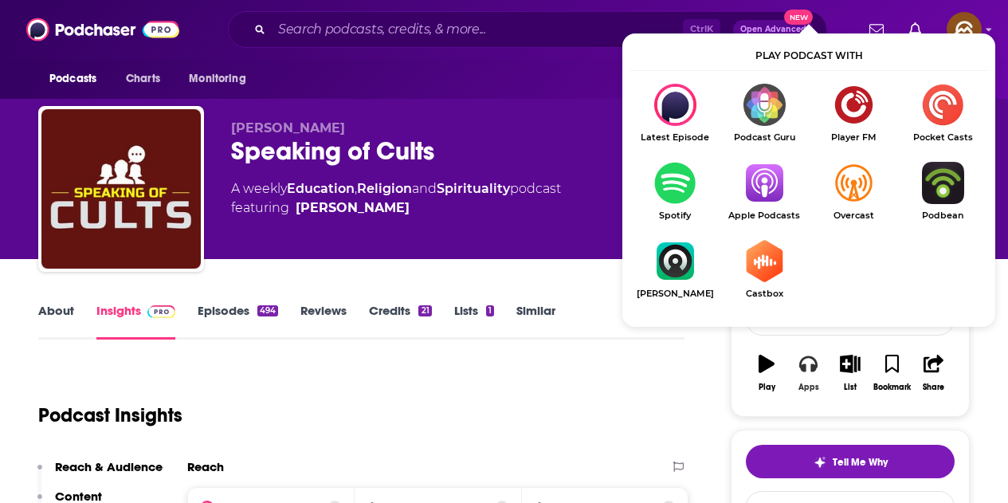
scroll to position [80, 0]
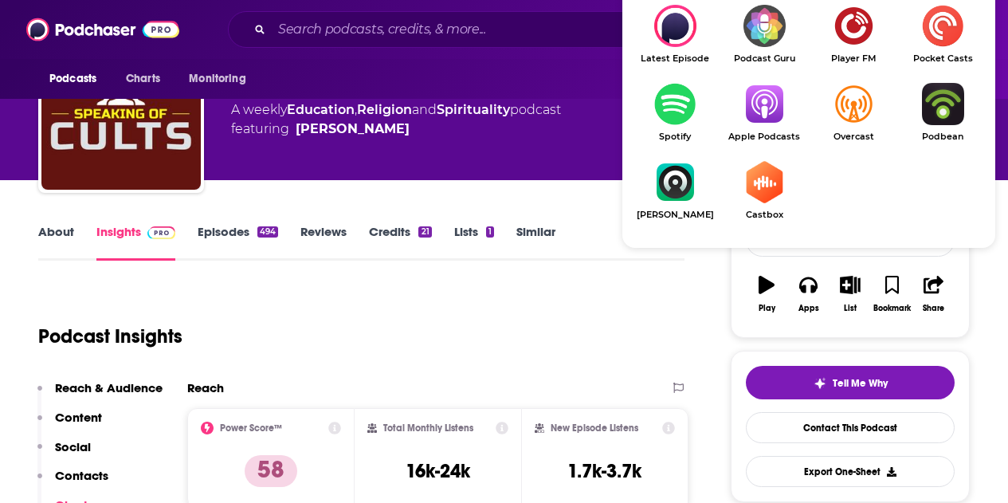
click at [749, 112] on img "Show Listen On dropdown" at bounding box center [764, 104] width 89 height 42
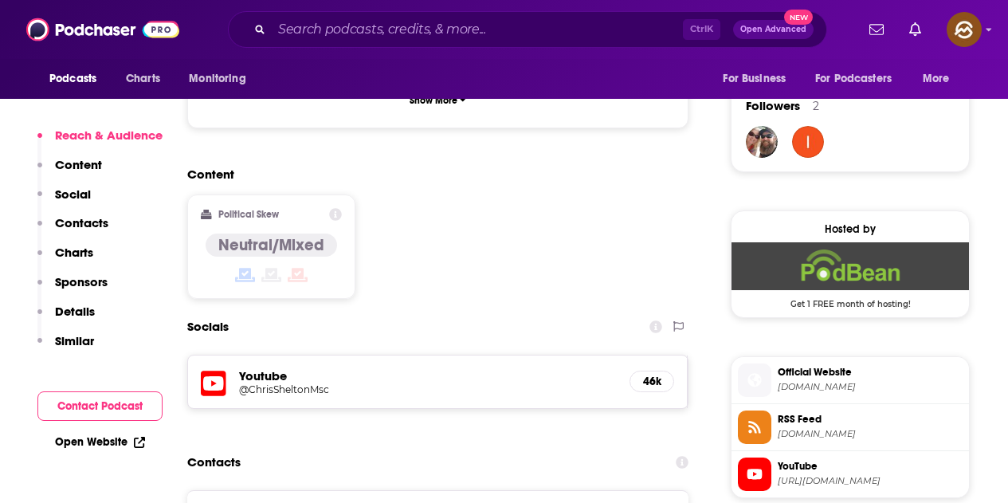
scroll to position [1275, 0]
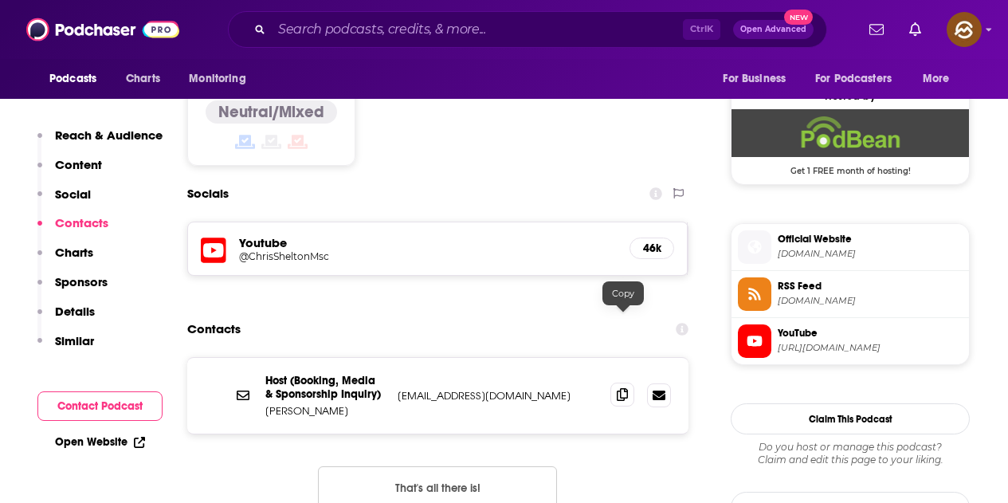
click at [630, 383] on span at bounding box center [622, 395] width 24 height 24
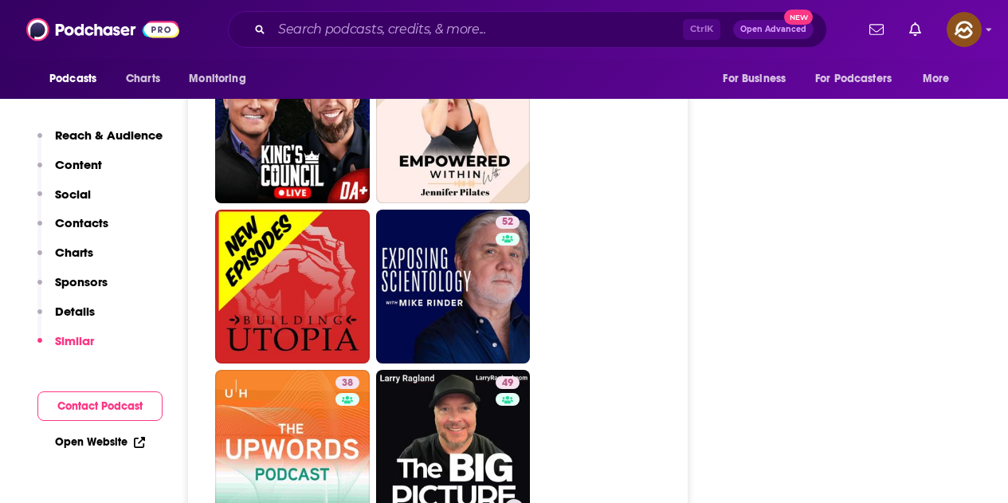
scroll to position [4064, 0]
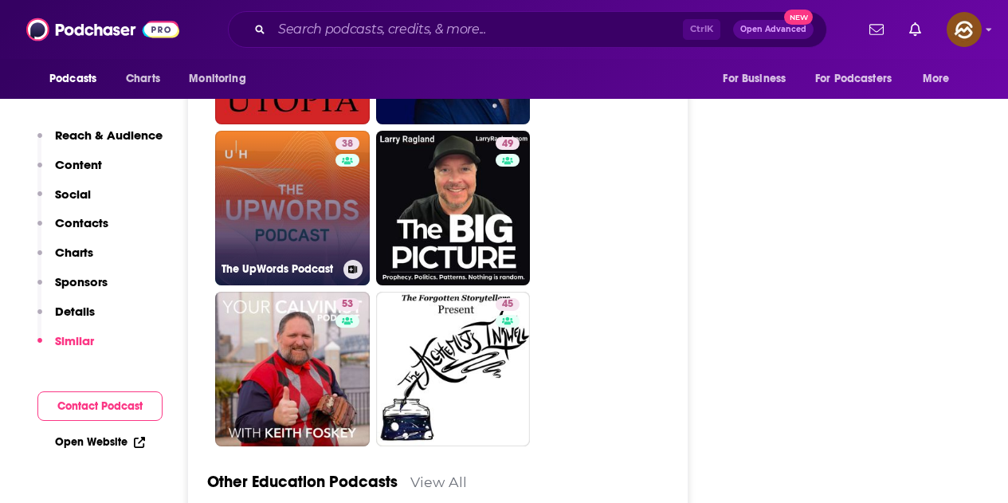
click at [298, 167] on link "38 The UpWords Podcast" at bounding box center [292, 208] width 155 height 155
type input "https://www.podchaser.com/podcasts/the-upwords-podcast-3680757"
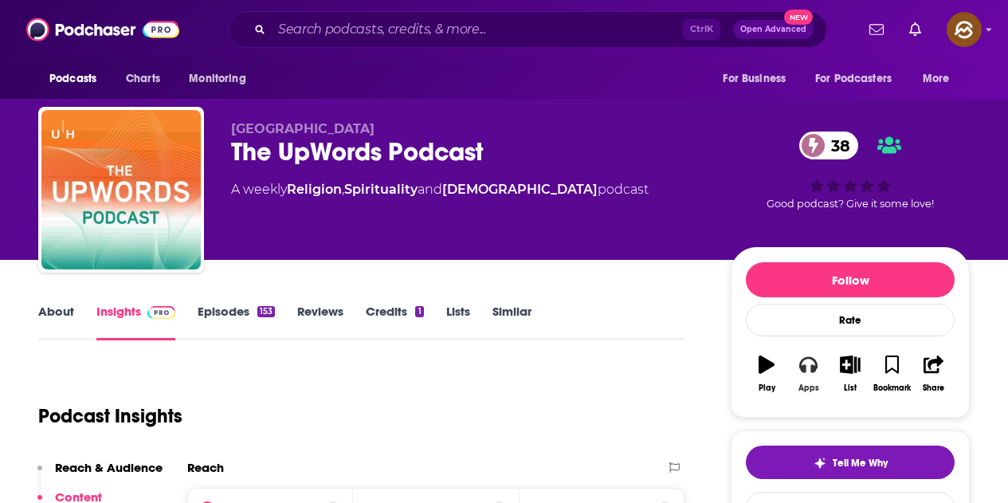
click at [820, 367] on button "Apps" at bounding box center [807, 373] width 41 height 57
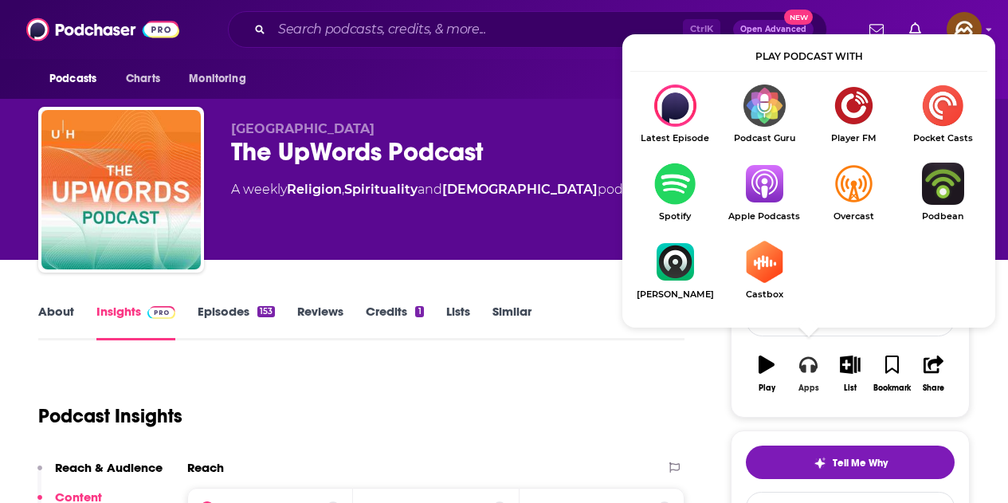
scroll to position [80, 0]
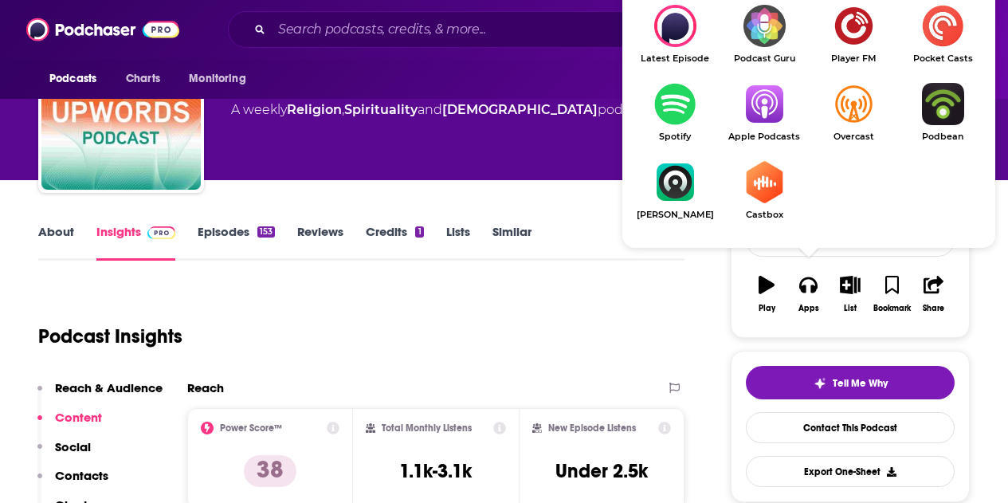
click at [777, 130] on link "Apple Podcasts" at bounding box center [764, 112] width 89 height 59
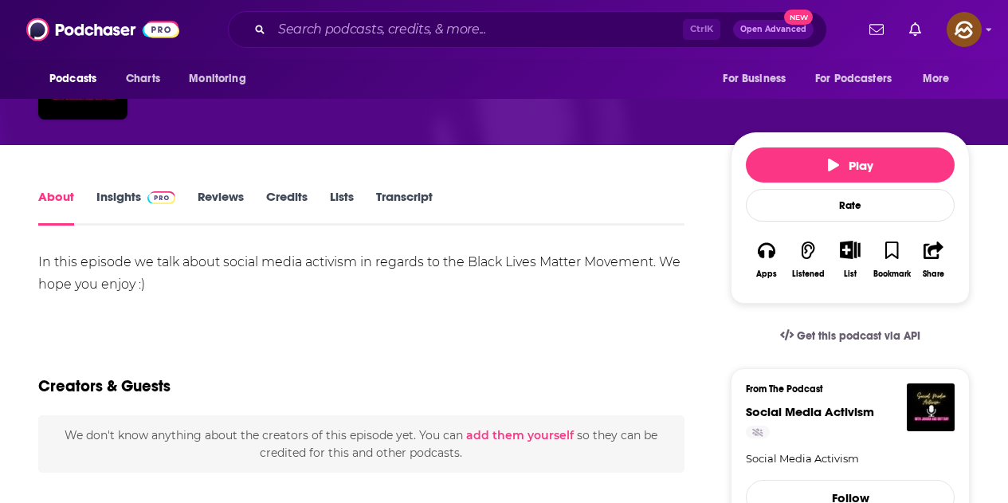
scroll to position [159, 0]
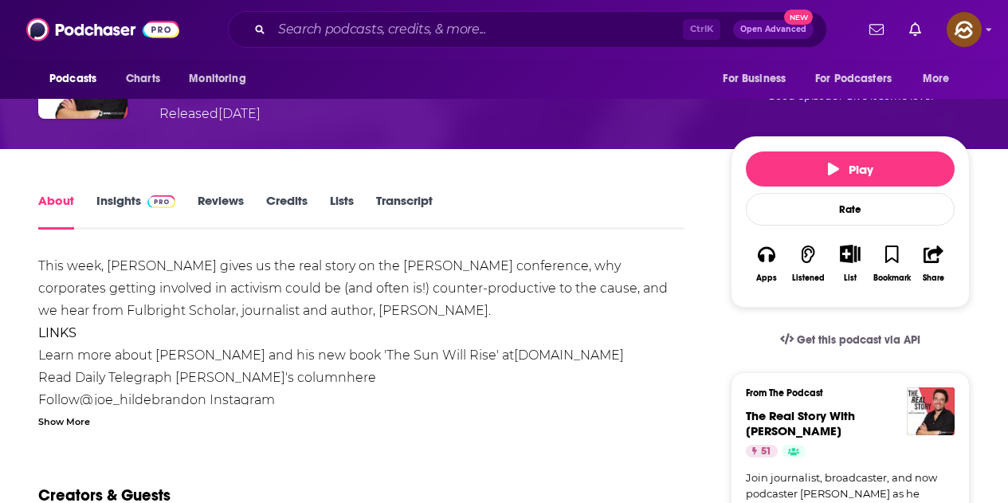
scroll to position [239, 0]
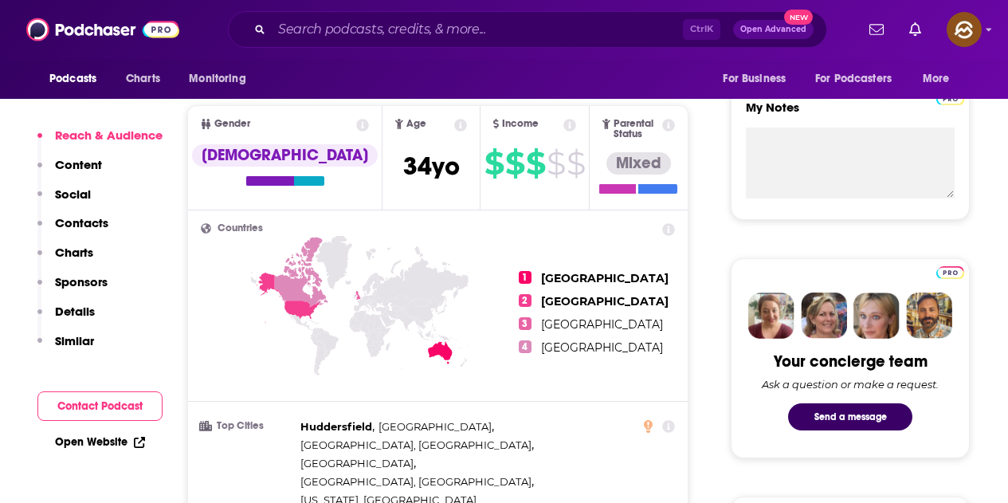
scroll to position [558, 0]
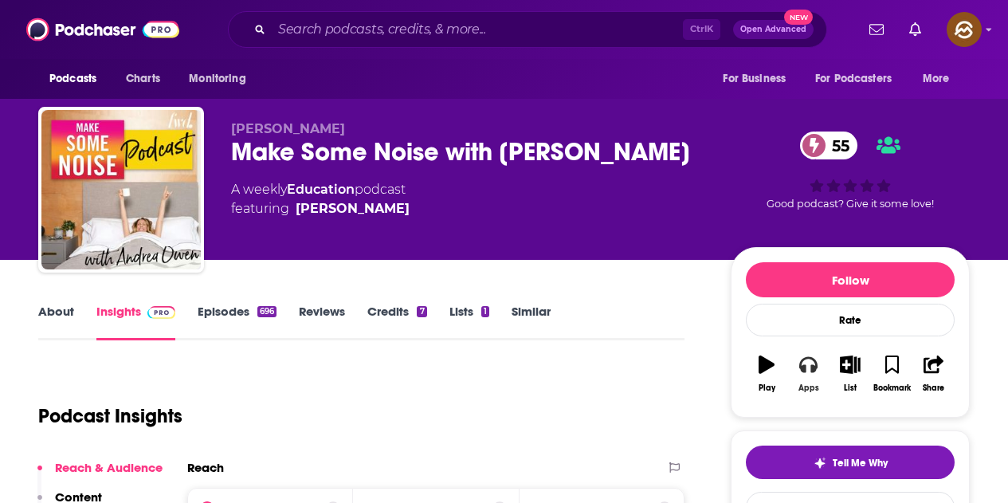
click at [814, 380] on button "Apps" at bounding box center [807, 373] width 41 height 57
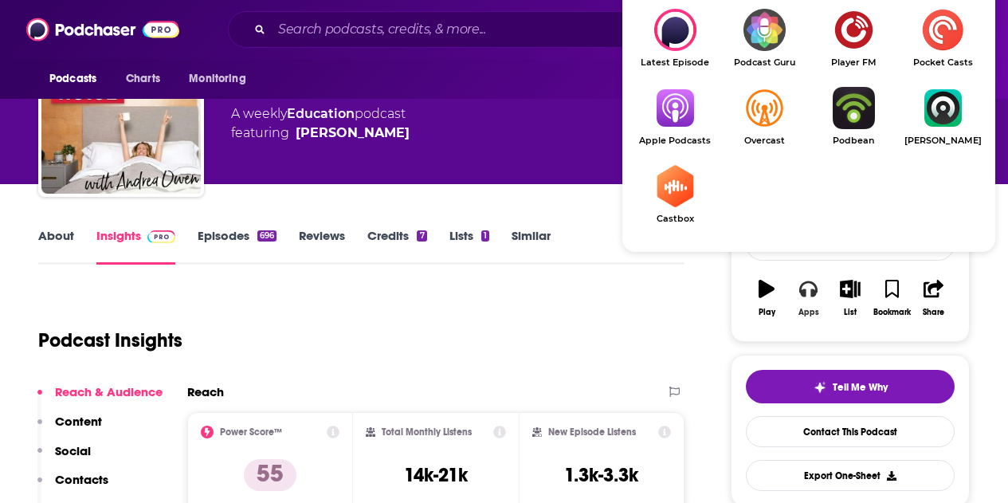
scroll to position [80, 0]
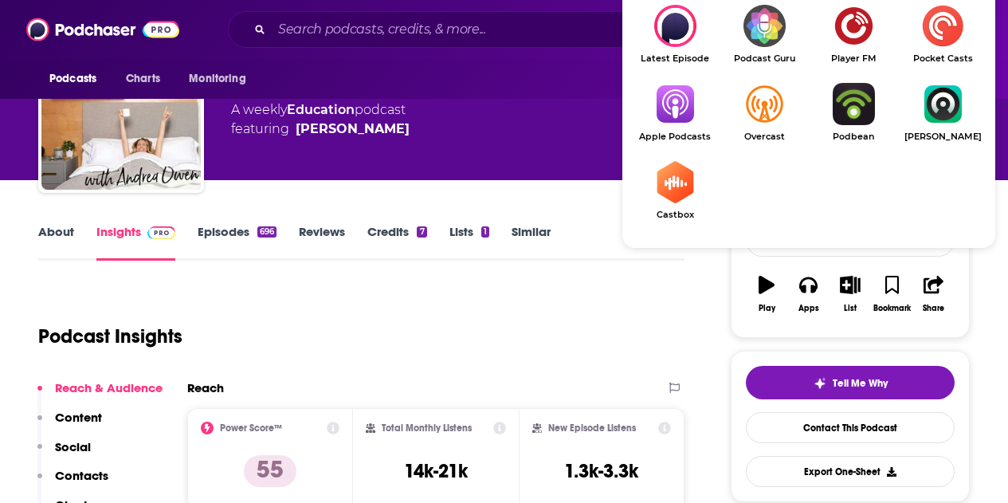
click at [681, 116] on img "Show Listen On dropdown" at bounding box center [674, 104] width 89 height 42
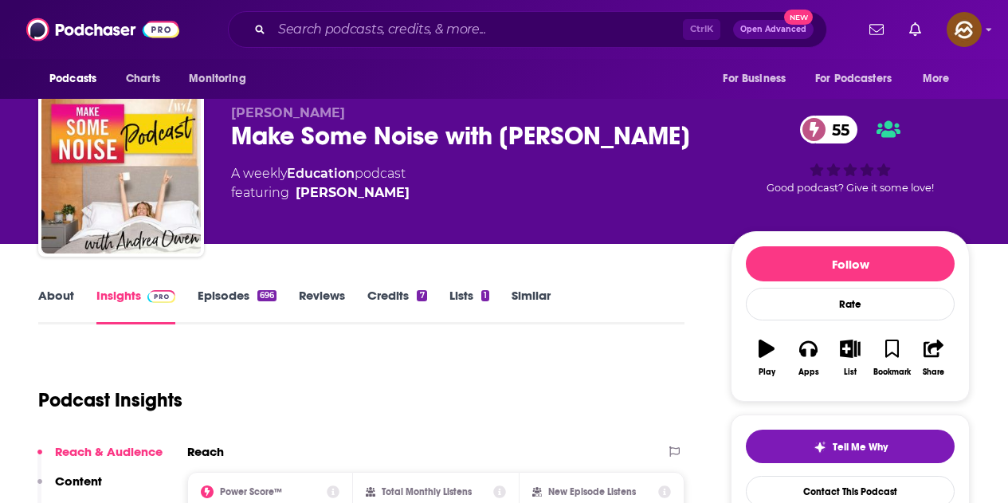
scroll to position [0, 0]
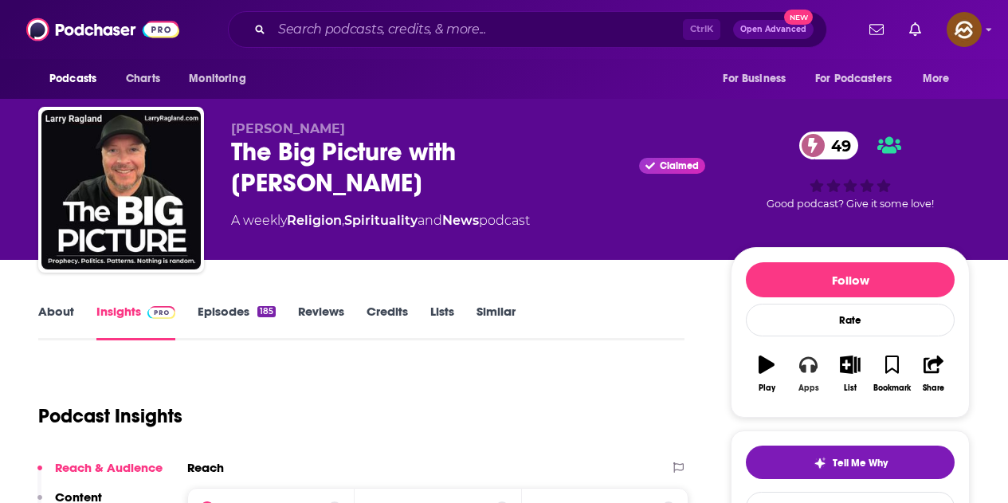
click at [825, 362] on button "Apps" at bounding box center [807, 373] width 41 height 57
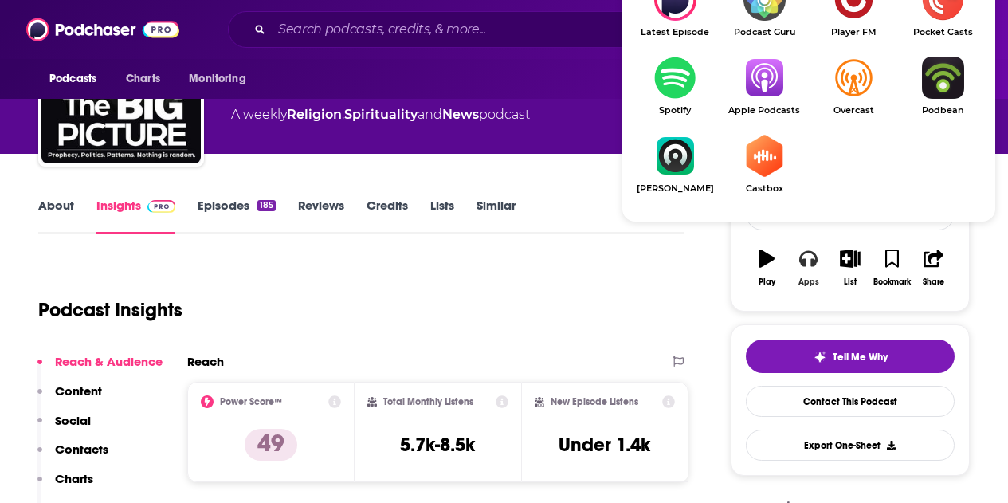
scroll to position [159, 0]
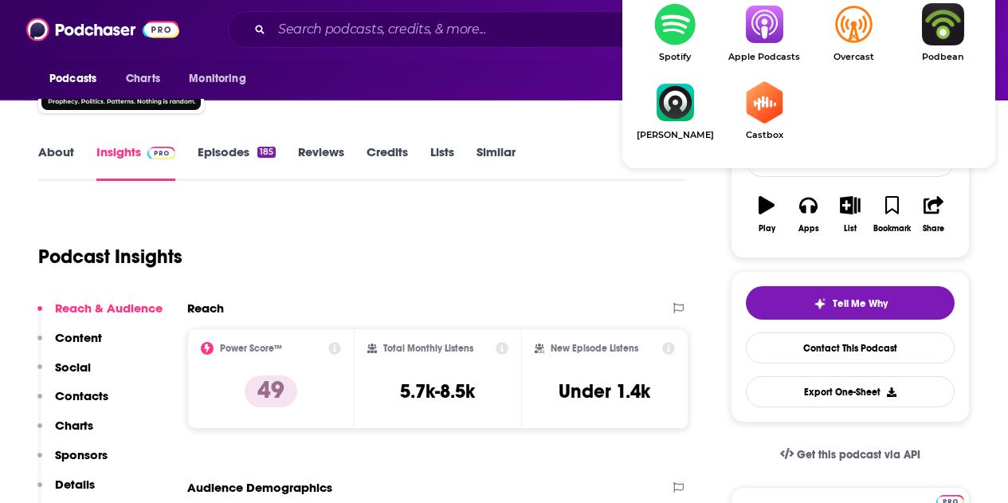
click at [772, 33] on img "Show Listen On dropdown" at bounding box center [764, 24] width 89 height 42
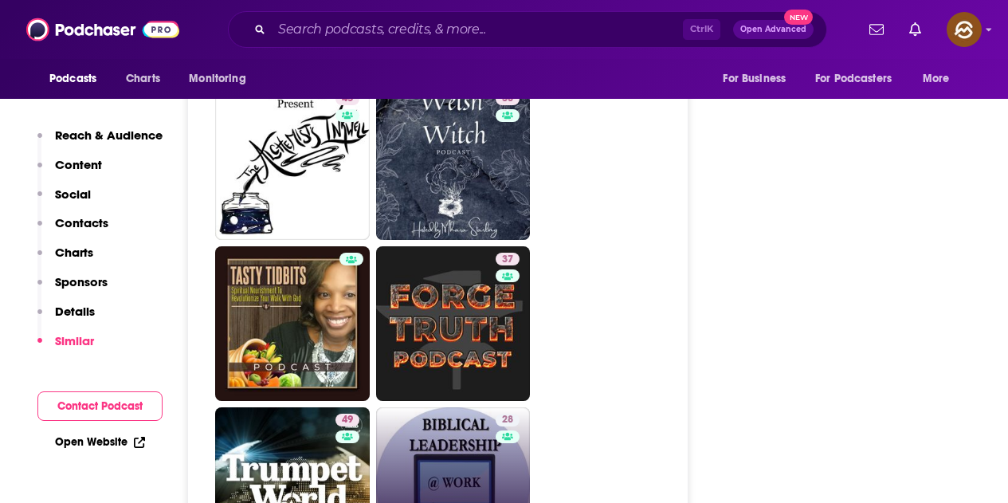
scroll to position [4224, 0]
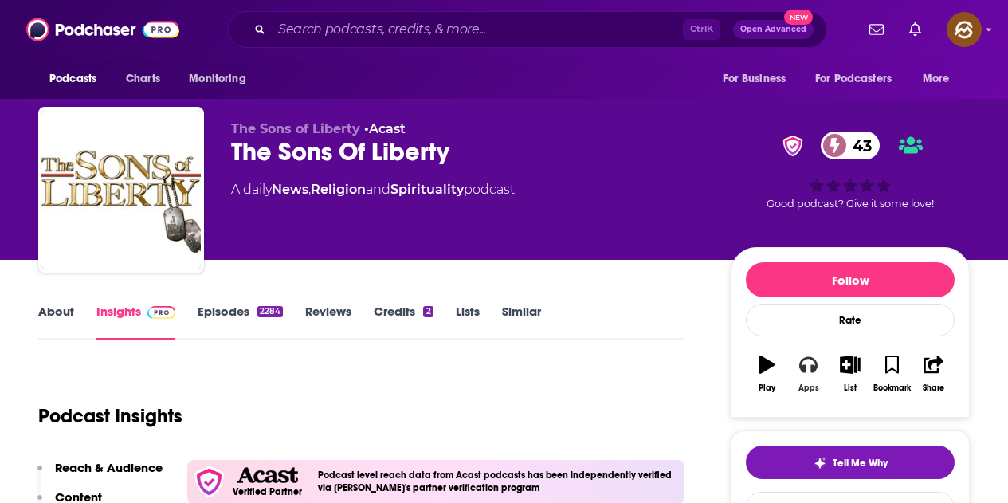
click at [822, 373] on button "Apps" at bounding box center [807, 373] width 41 height 57
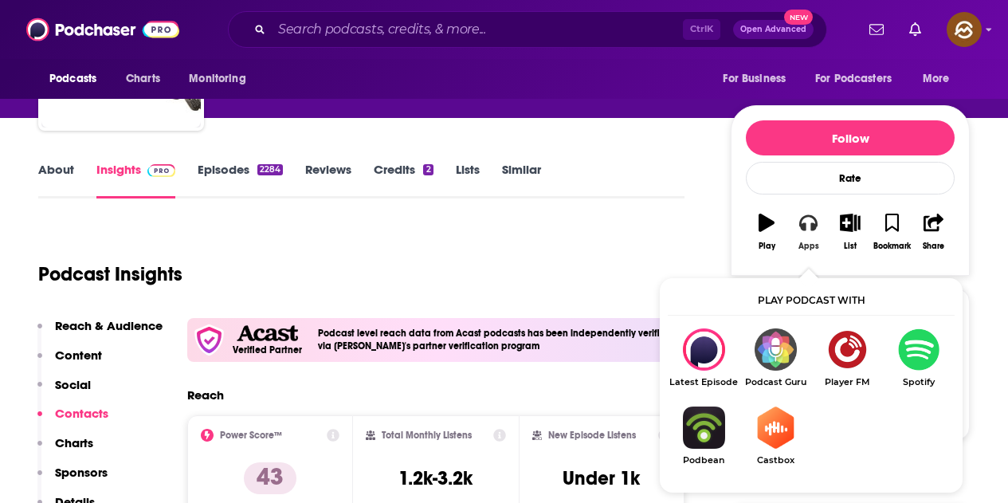
scroll to position [159, 0]
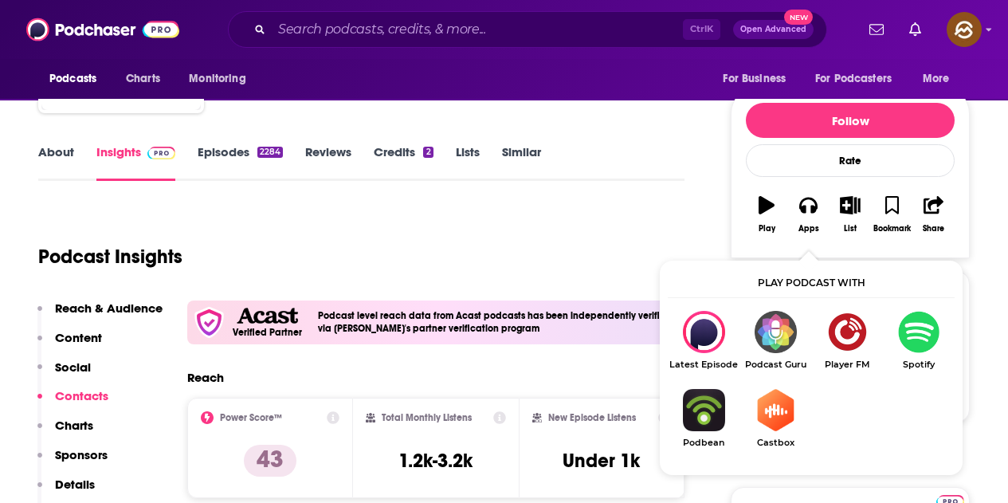
drag, startPoint x: 701, startPoint y: 225, endPoint x: 689, endPoint y: 202, distance: 24.9
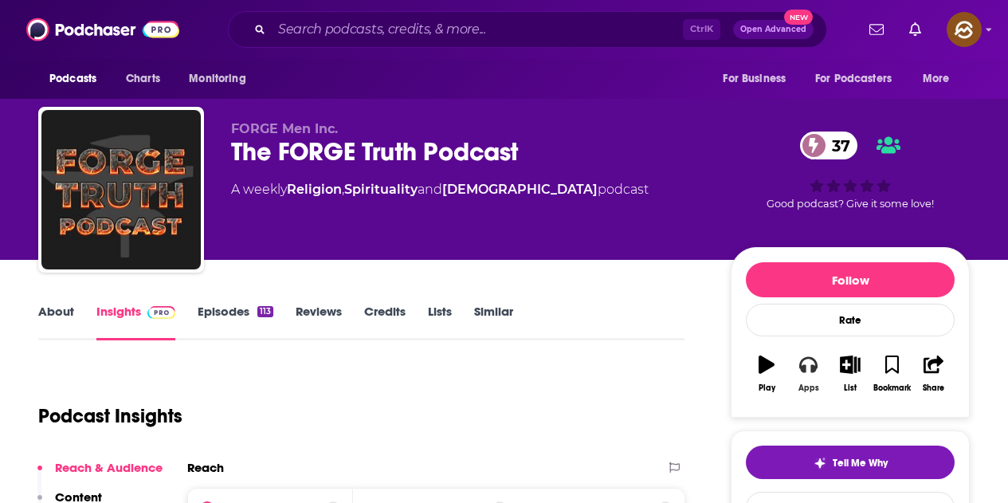
click at [808, 370] on icon "button" at bounding box center [808, 364] width 18 height 18
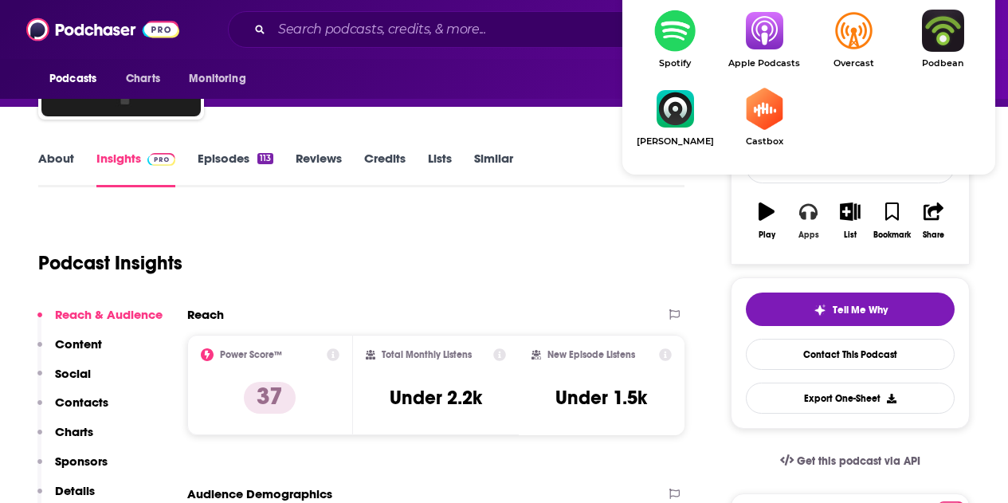
scroll to position [159, 0]
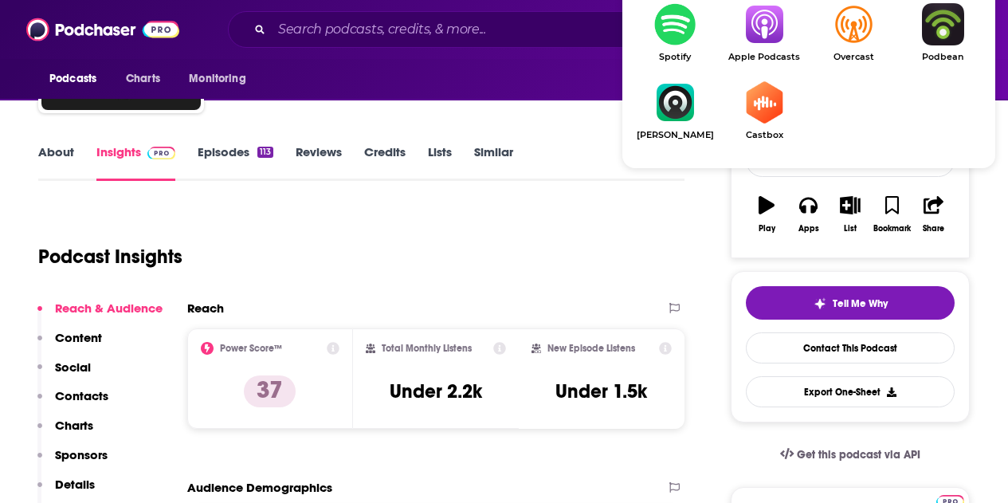
click at [764, 45] on img "Show Listen On dropdown" at bounding box center [764, 24] width 89 height 42
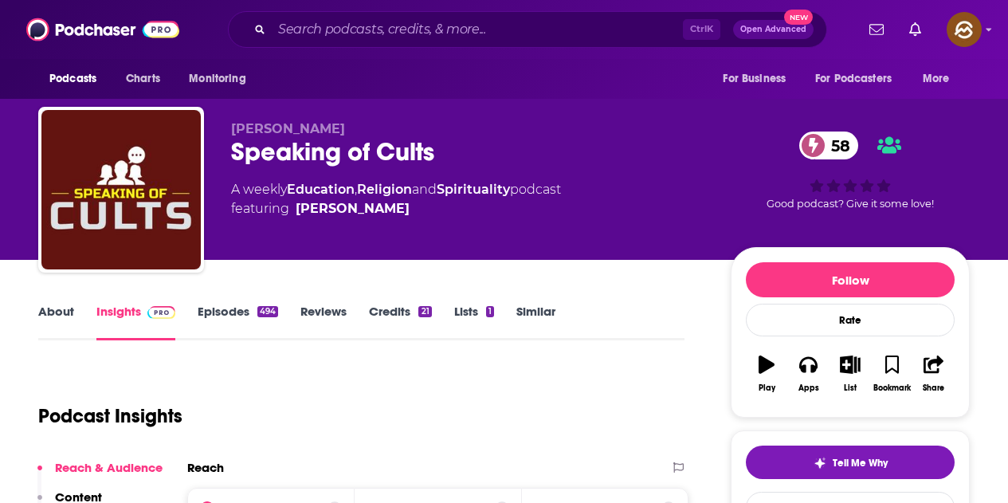
click at [256, 312] on link "Episodes 494" at bounding box center [238, 322] width 80 height 37
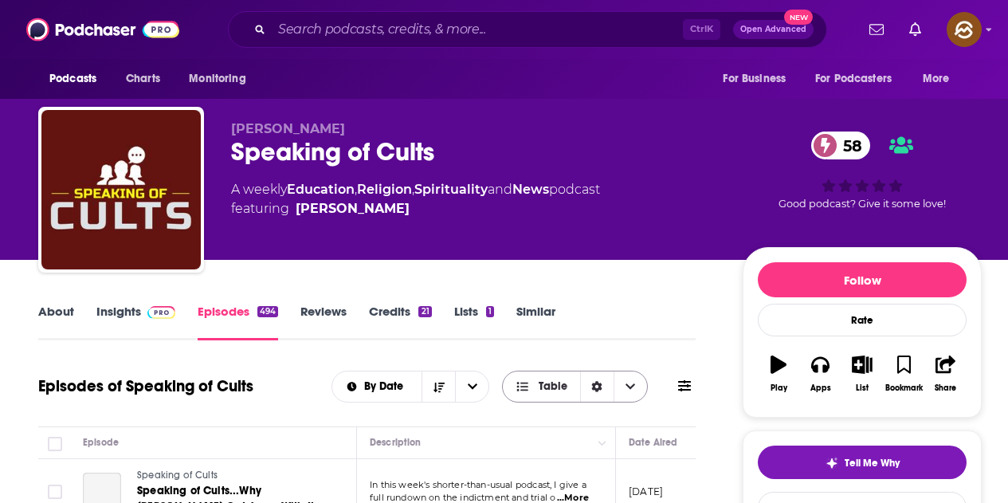
scroll to position [239, 0]
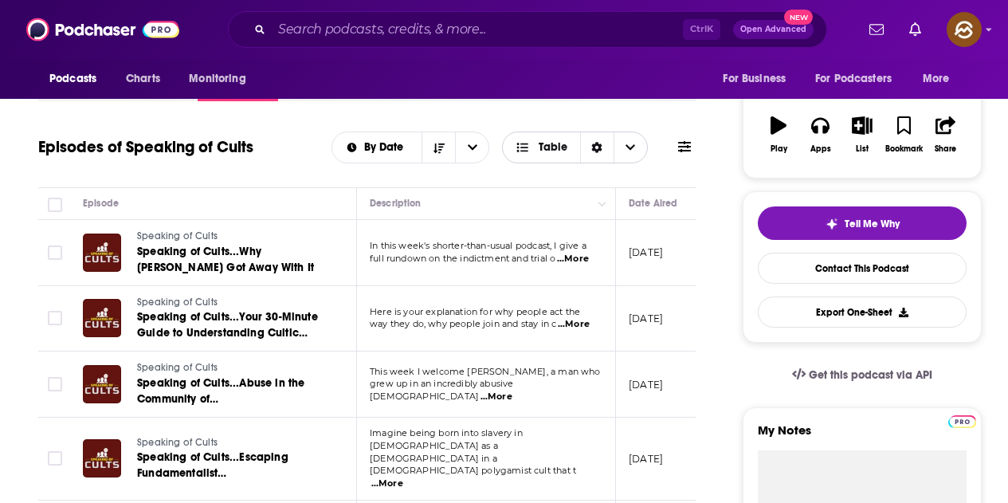
click at [637, 148] on span "Choose View" at bounding box center [630, 147] width 33 height 30
click at [687, 144] on icon at bounding box center [684, 146] width 13 height 13
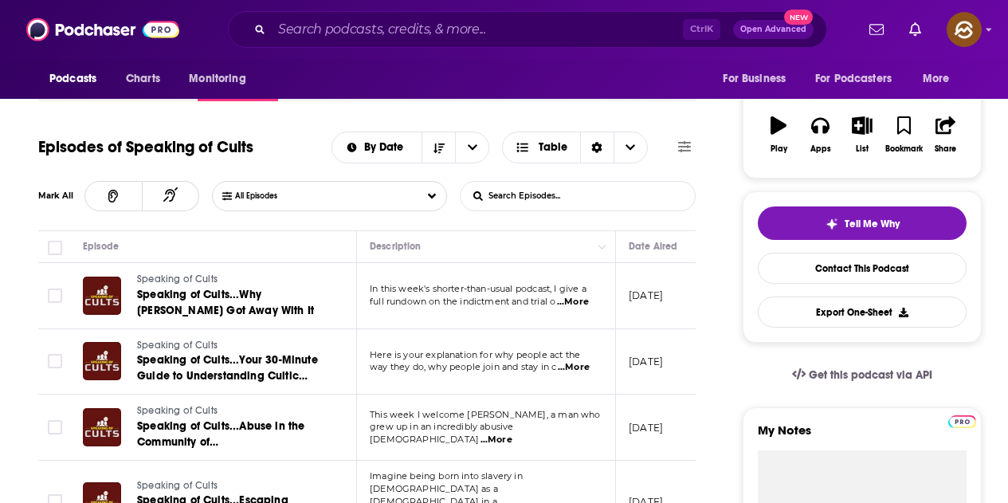
click at [537, 195] on input "List Search Input" at bounding box center [544, 196] width 167 height 29
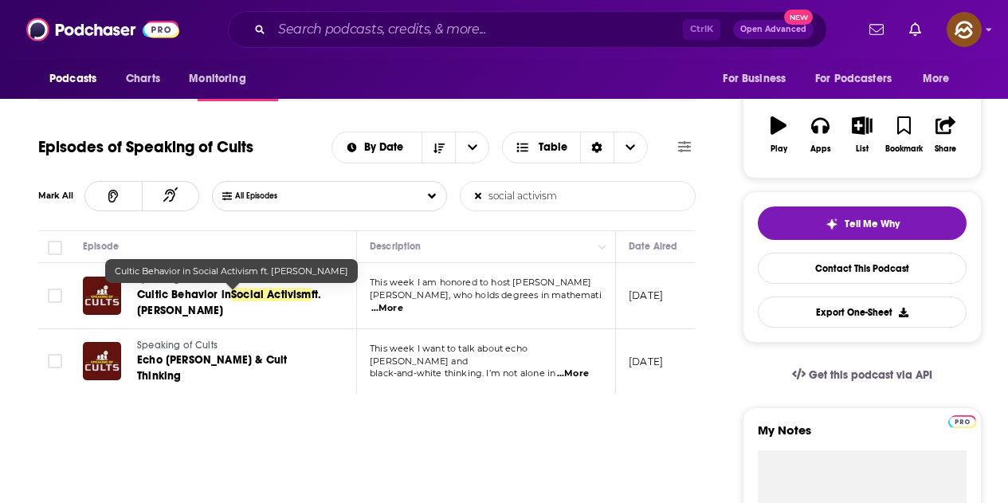
type input "social activism"
click at [202, 304] on span "ft. Dr James Lindsay" at bounding box center [229, 302] width 184 height 29
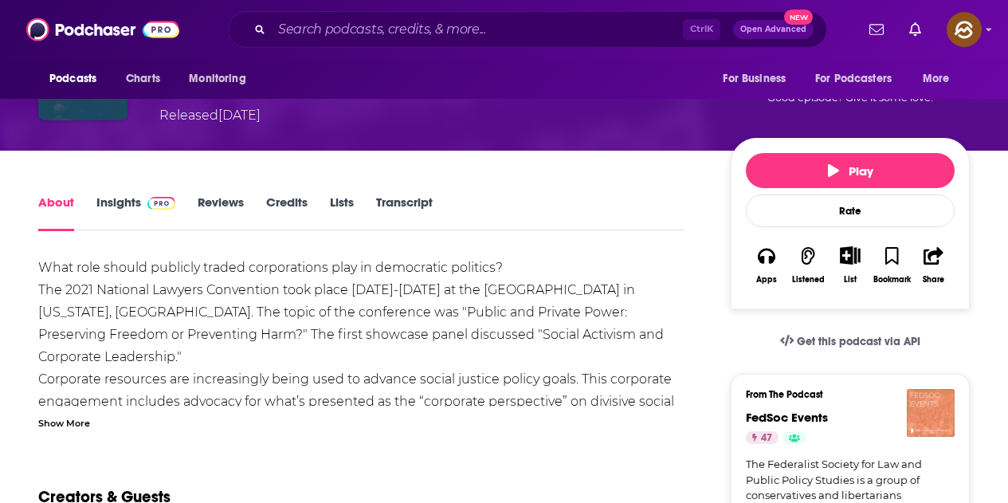
scroll to position [80, 0]
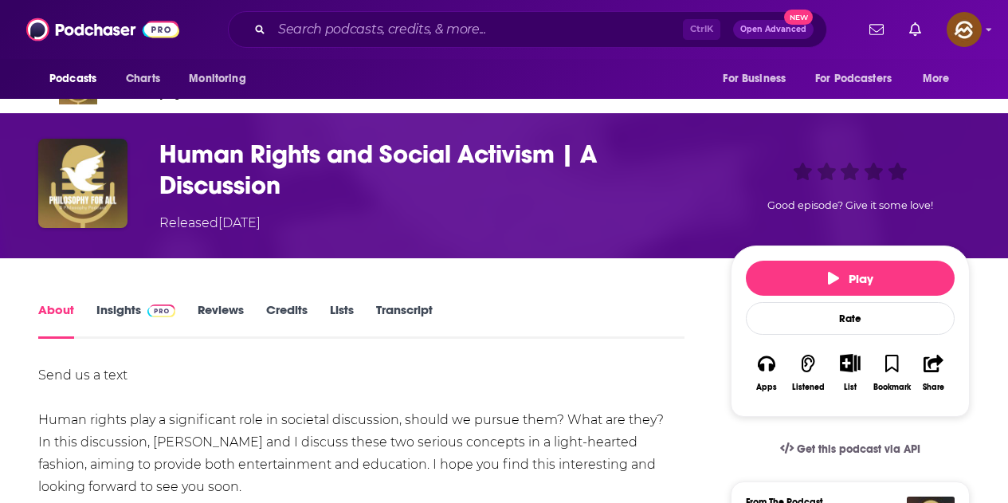
scroll to position [159, 0]
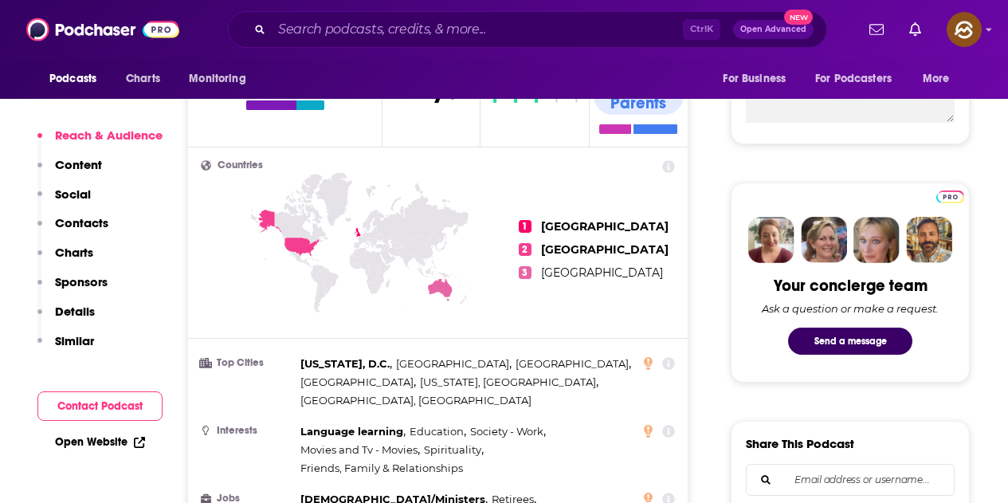
scroll to position [717, 0]
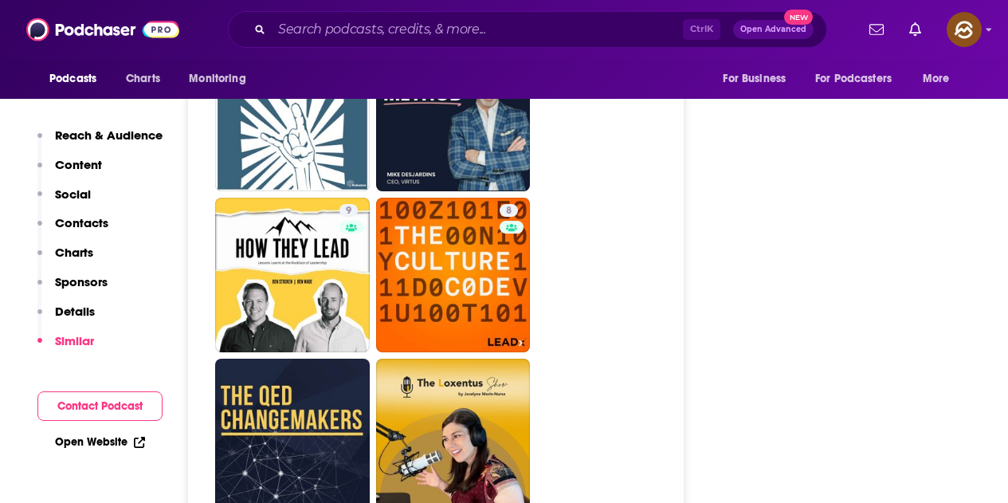
scroll to position [3586, 0]
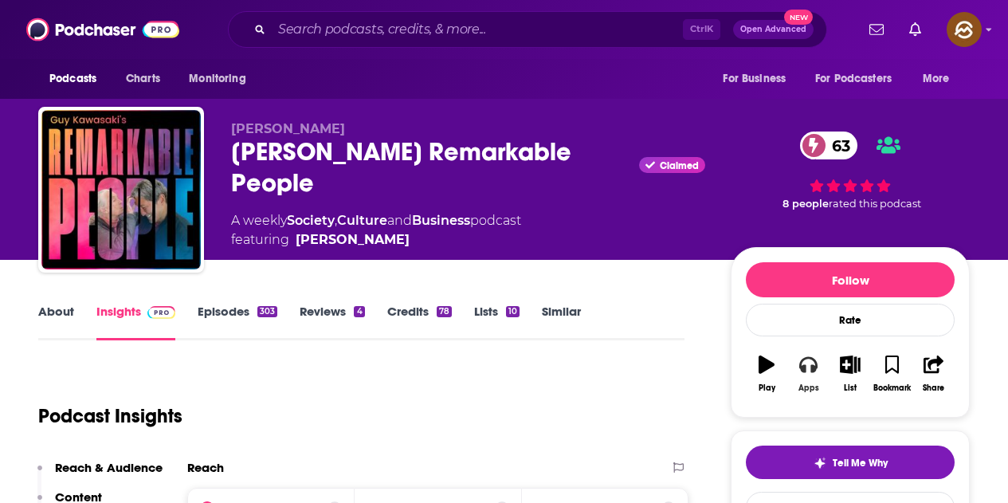
click at [808, 378] on button "Apps" at bounding box center [807, 373] width 41 height 57
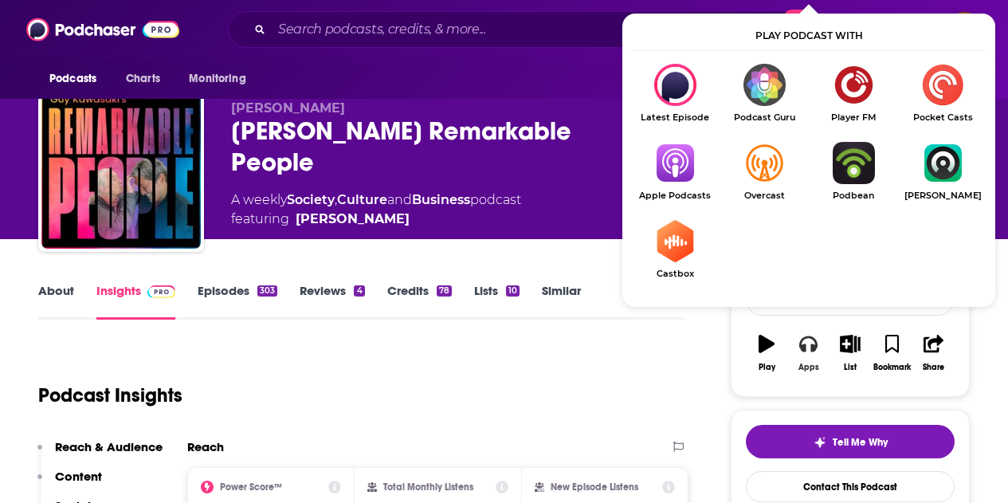
scroll to position [80, 0]
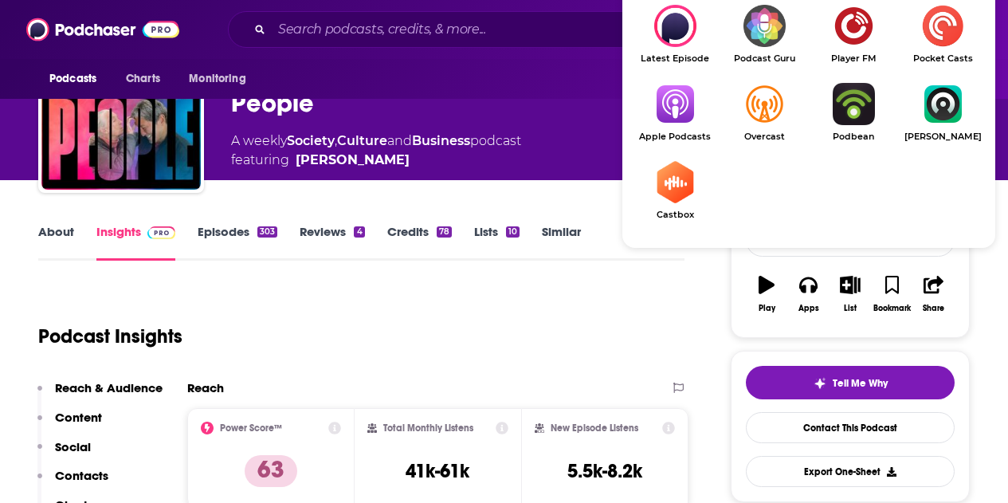
click at [683, 107] on img "Show Listen On dropdown" at bounding box center [674, 104] width 89 height 42
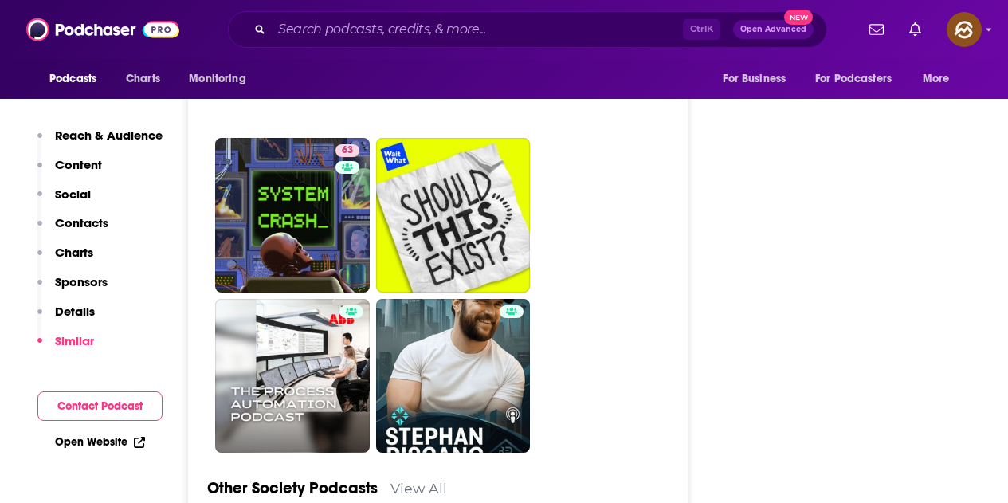
scroll to position [4782, 0]
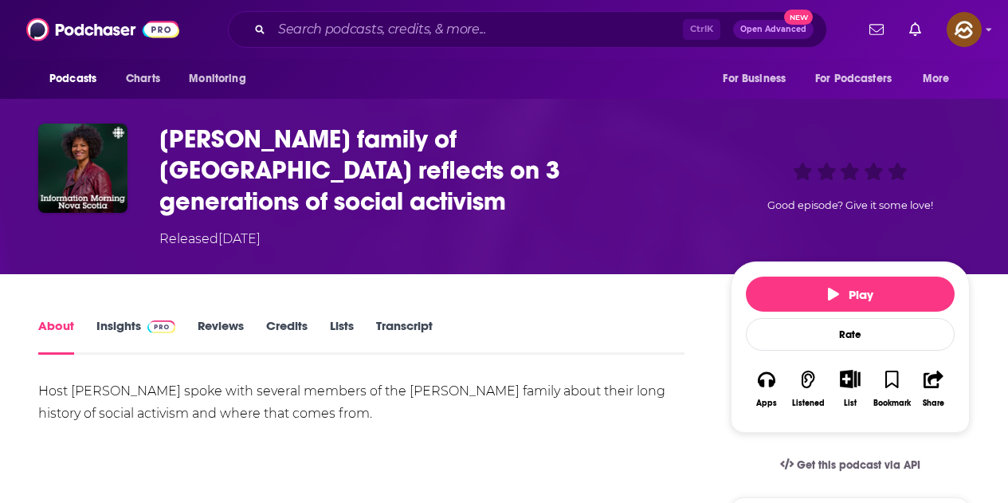
scroll to position [159, 0]
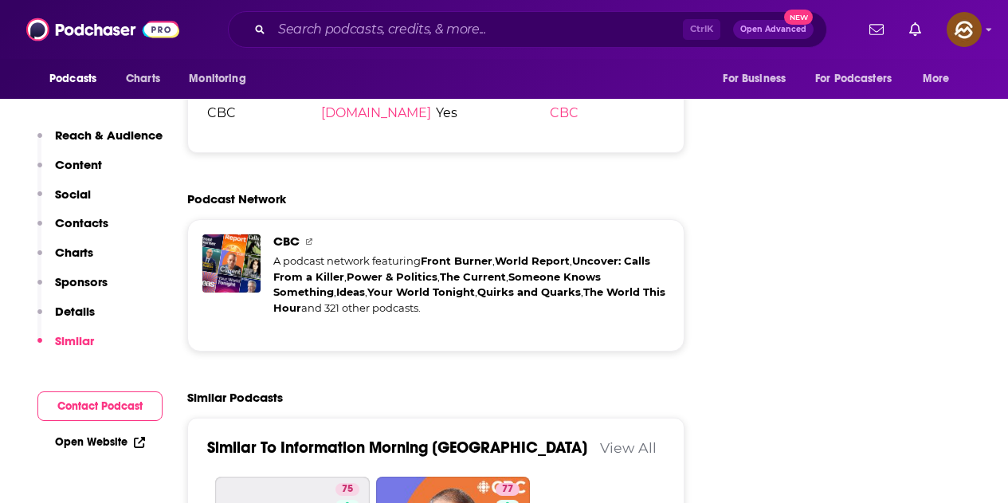
scroll to position [2949, 0]
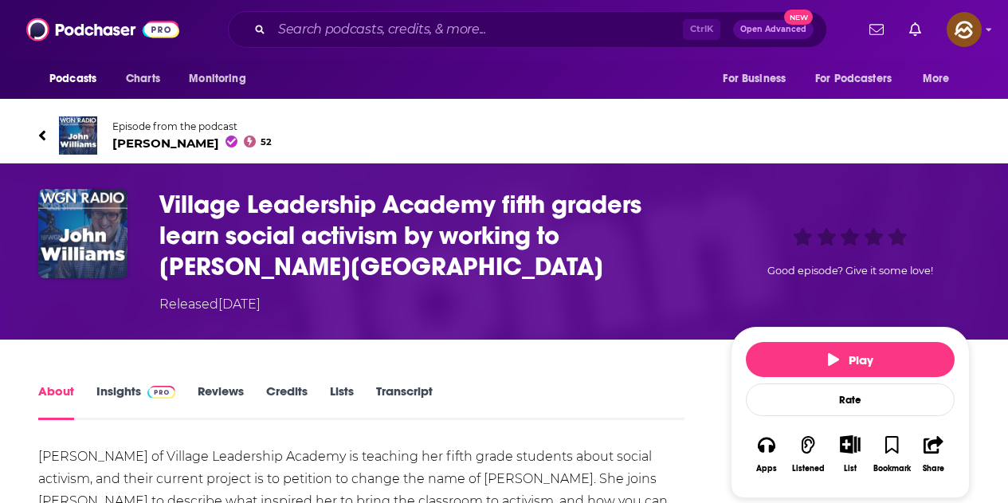
scroll to position [398, 0]
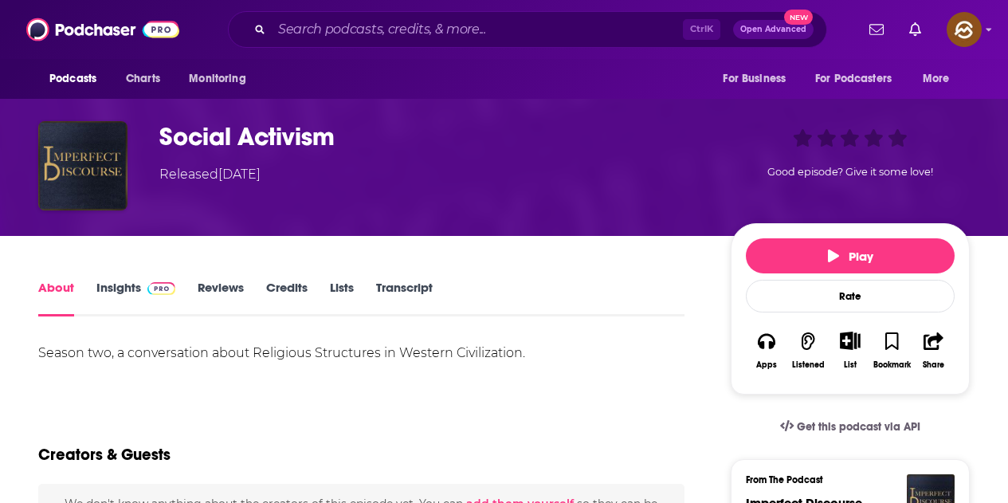
scroll to position [159, 0]
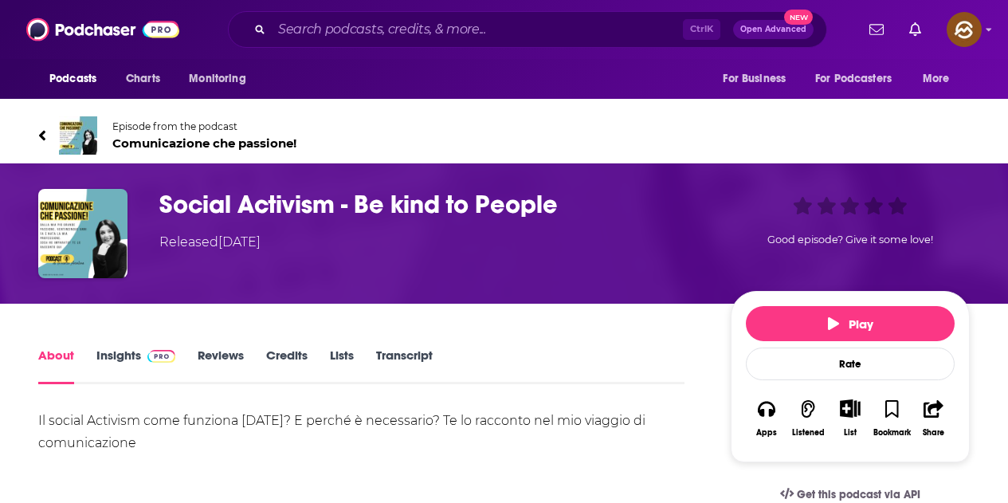
scroll to position [398, 0]
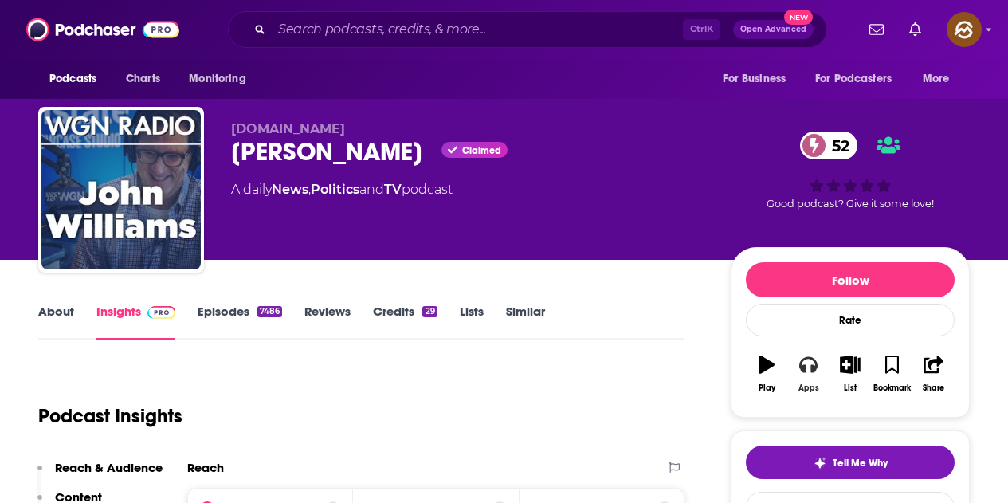
click at [816, 354] on button "Apps" at bounding box center [807, 373] width 41 height 57
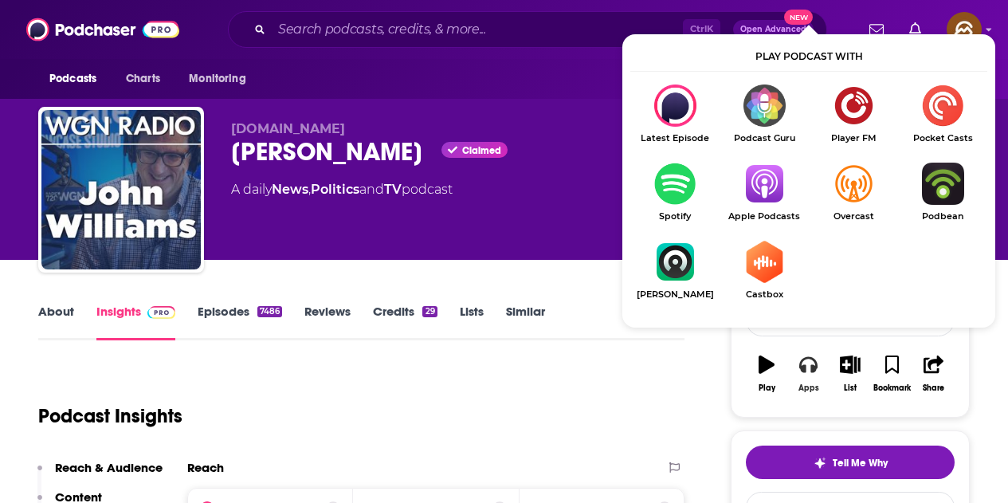
scroll to position [159, 0]
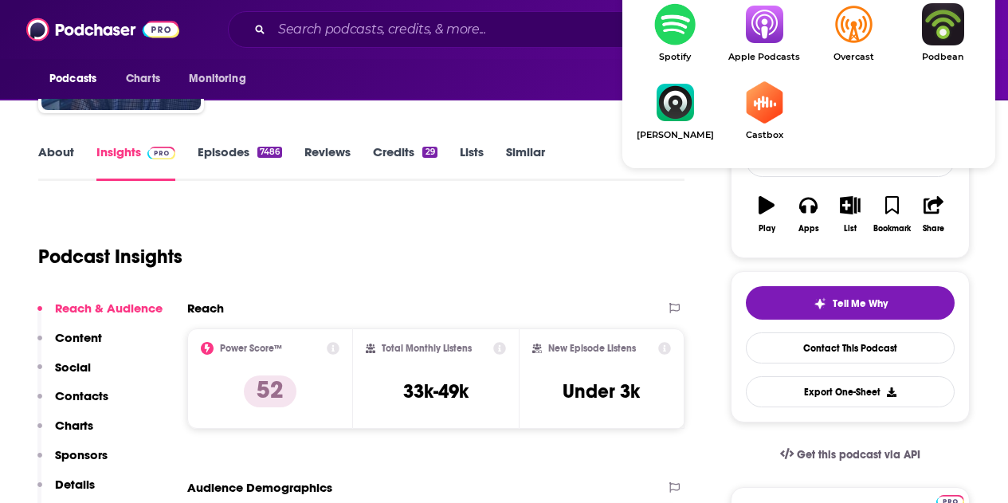
click at [755, 44] on img "Show Listen On dropdown" at bounding box center [764, 24] width 89 height 42
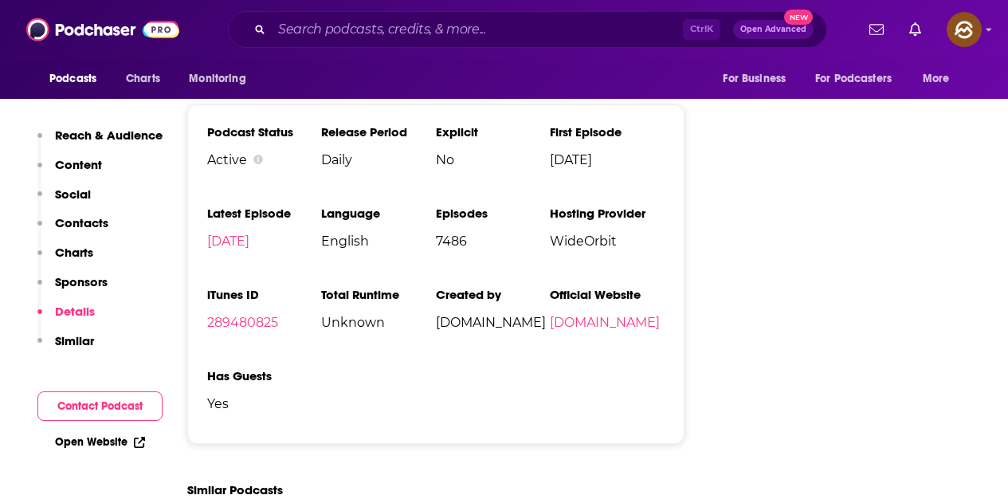
scroll to position [1913, 0]
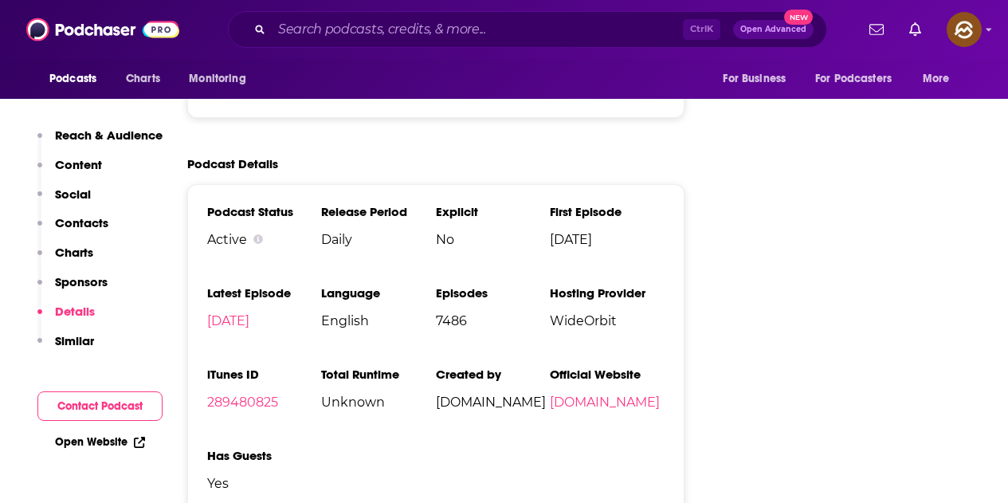
click at [361, 394] on span "Unknown" at bounding box center [378, 401] width 114 height 15
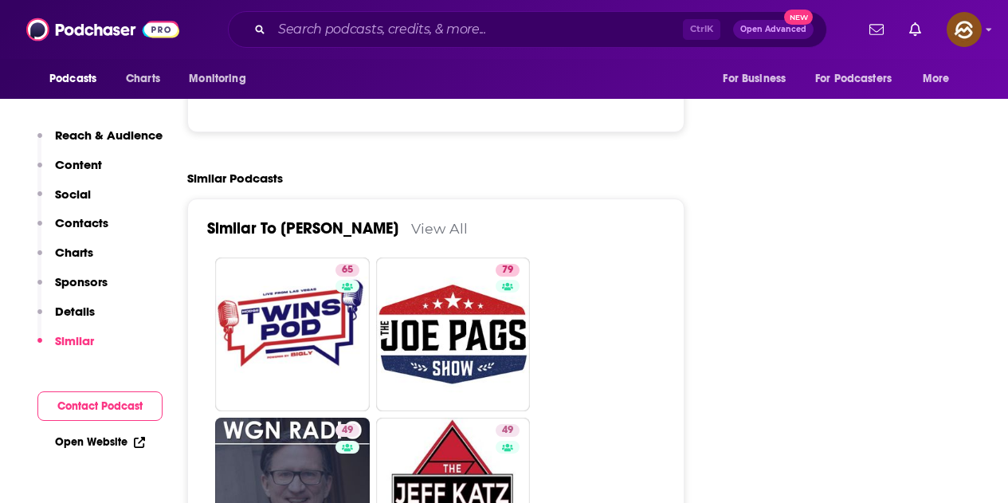
scroll to position [2471, 0]
